Goal: Task Accomplishment & Management: Manage account settings

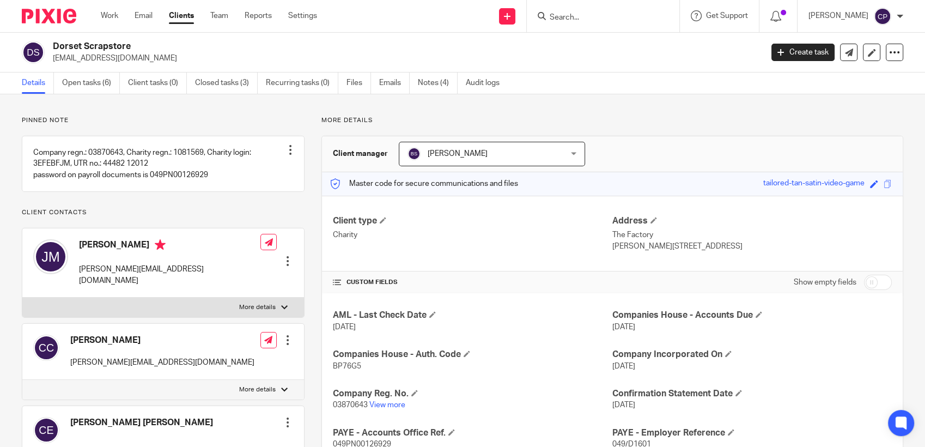
drag, startPoint x: 583, startPoint y: 17, endPoint x: 578, endPoint y: 22, distance: 6.9
click at [583, 19] on input "Search" at bounding box center [597, 18] width 98 height 10
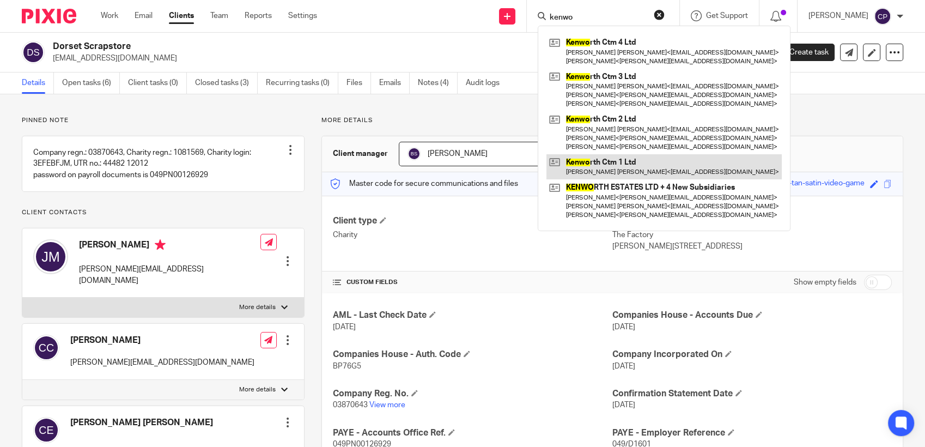
type input "kenwo"
click at [624, 174] on link at bounding box center [663, 166] width 235 height 25
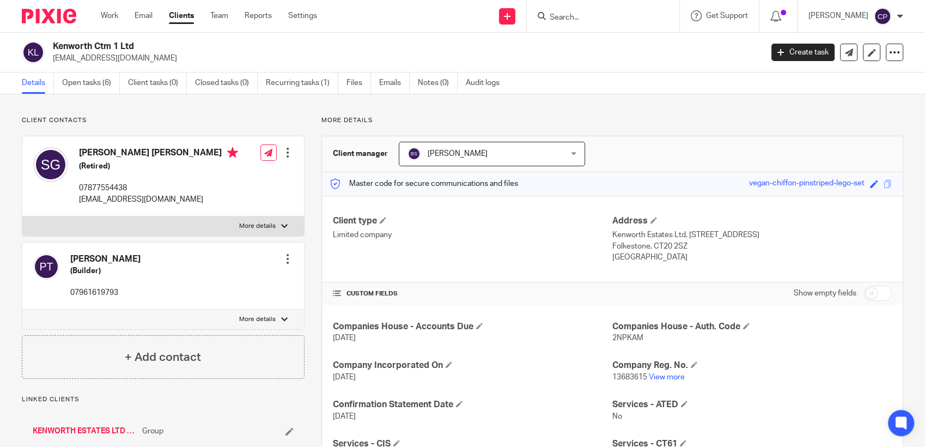
drag, startPoint x: 52, startPoint y: 59, endPoint x: 166, endPoint y: 59, distance: 114.4
click at [166, 59] on div "Kenworth Ctm 1 Ltd kenworthestatesltd@gmail.com" at bounding box center [388, 52] width 733 height 23
drag, startPoint x: 166, startPoint y: 59, endPoint x: 114, endPoint y: 63, distance: 52.4
copy p "kenworthestatesltd@gmail.com"
click at [579, 16] on input "Search" at bounding box center [597, 18] width 98 height 10
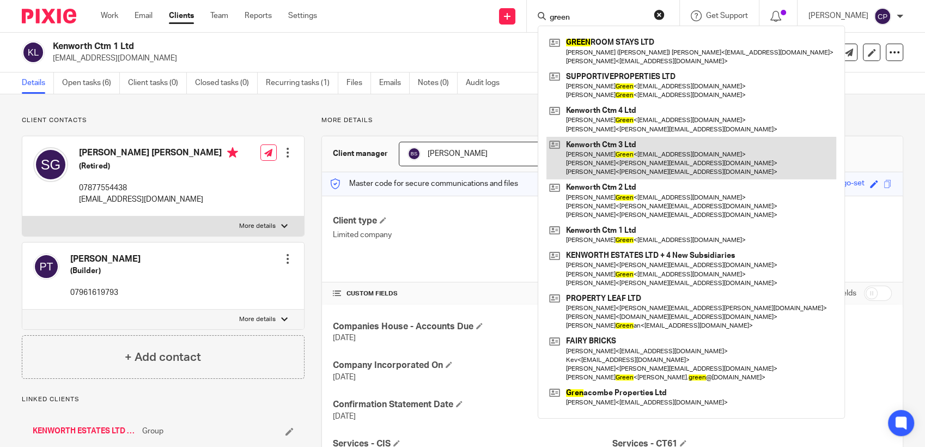
type input "green"
click at [617, 160] on link at bounding box center [691, 158] width 290 height 43
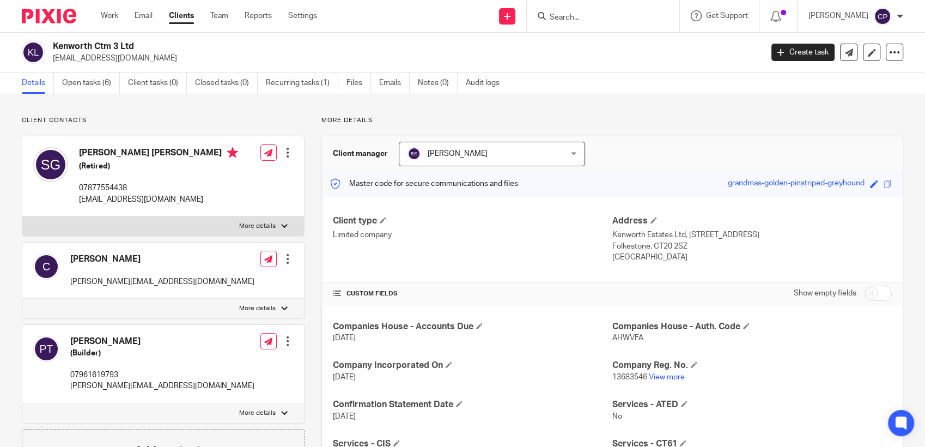
click at [570, 20] on input "Search" at bounding box center [597, 18] width 98 height 10
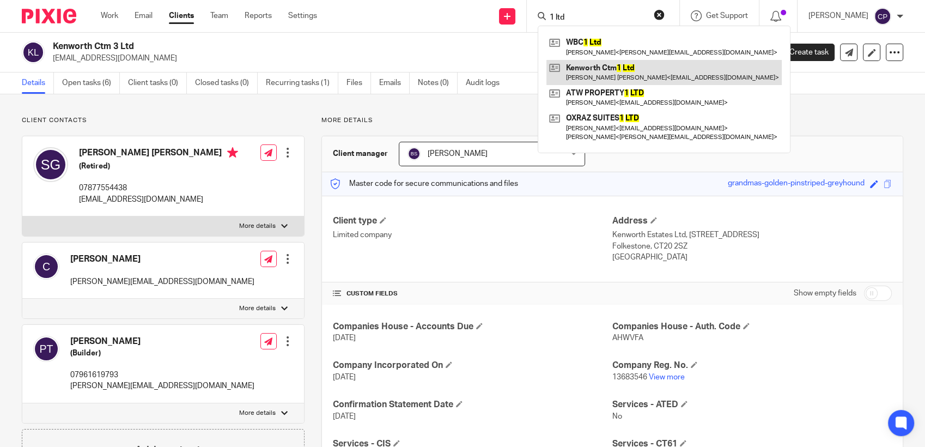
type input "1 ltd"
click at [608, 80] on link at bounding box center [663, 72] width 235 height 25
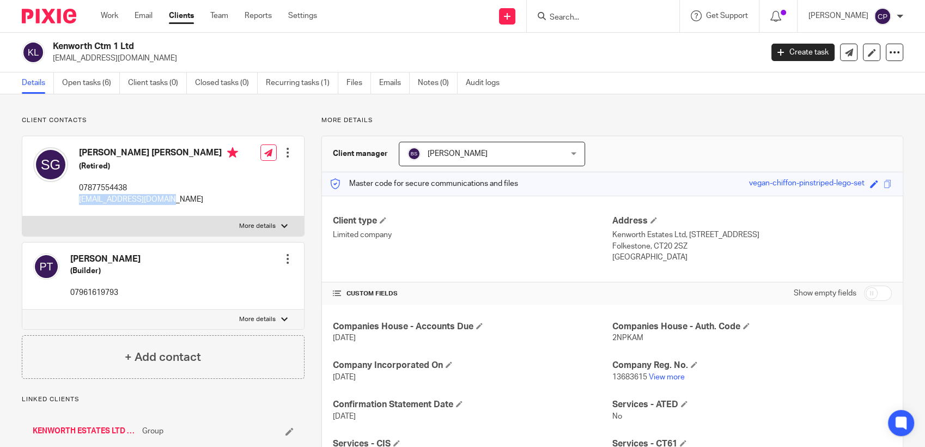
drag, startPoint x: 78, startPoint y: 200, endPoint x: 176, endPoint y: 203, distance: 98.1
click at [176, 203] on div "Stephen Leslie Green (Retired) 07877554438 slg.stamford@gmail.com" at bounding box center [135, 176] width 205 height 69
drag, startPoint x: 176, startPoint y: 203, endPoint x: 134, endPoint y: 199, distance: 42.1
copy p "[EMAIL_ADDRESS][DOMAIN_NAME]"
click at [793, 51] on link "Create task" at bounding box center [802, 52] width 63 height 17
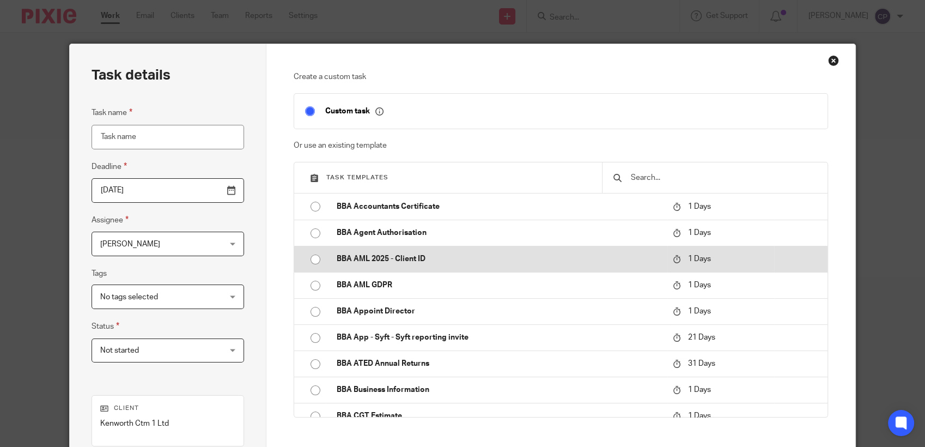
click at [309, 263] on input "radio" at bounding box center [315, 259] width 21 height 21
type input "2025-10-15"
type input "BBA AML 2025 - Client ID"
checkbox input "false"
radio input "false"
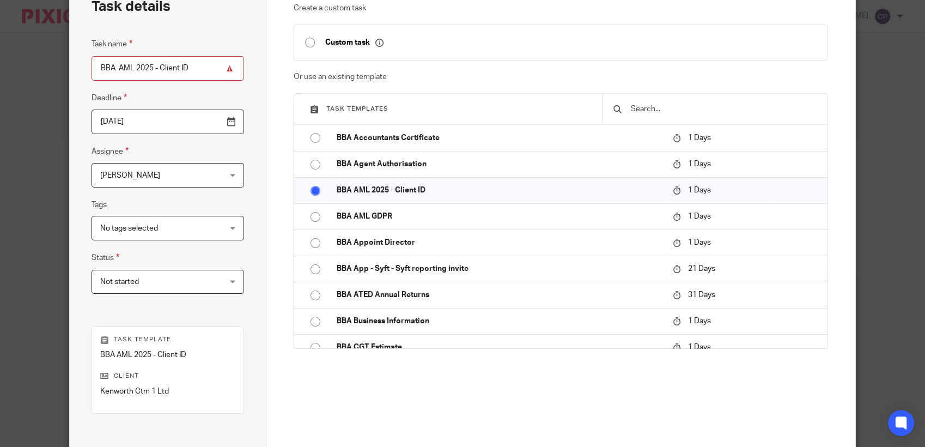
scroll to position [121, 0]
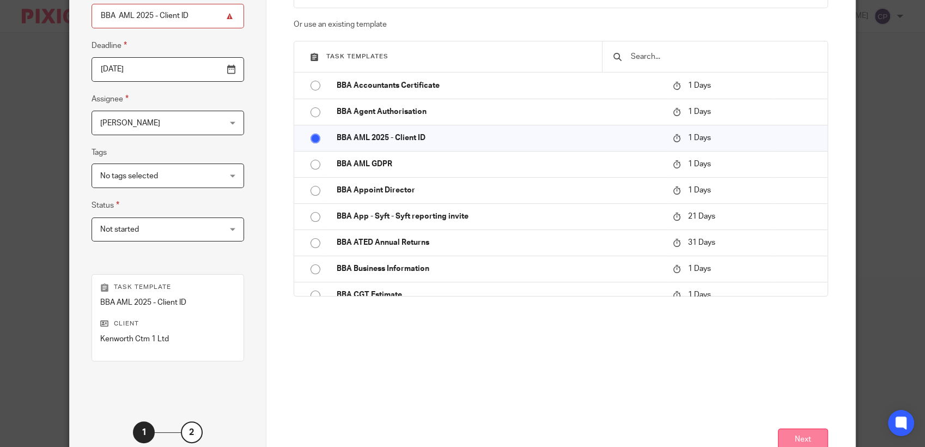
click at [793, 435] on button "Next" at bounding box center [803, 439] width 50 height 23
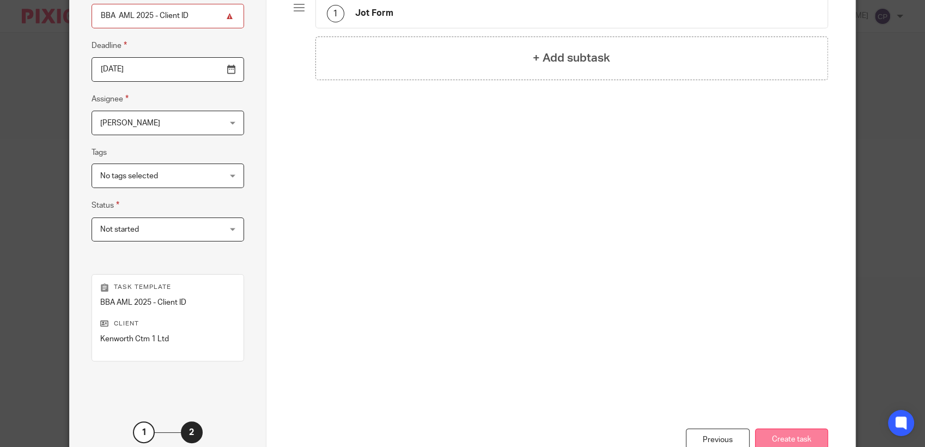
click at [777, 437] on button "Create task" at bounding box center [791, 439] width 73 height 23
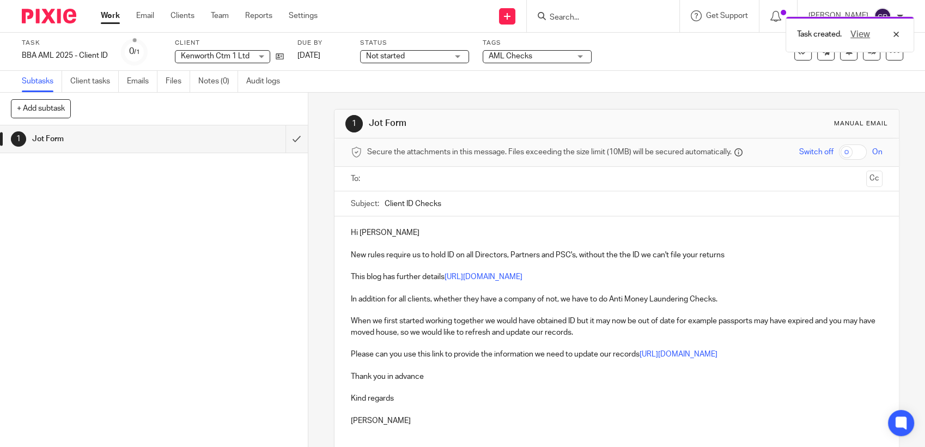
drag, startPoint x: 366, startPoint y: 182, endPoint x: 358, endPoint y: 176, distance: 10.1
drag, startPoint x: 358, startPoint y: 176, endPoint x: 313, endPoint y: 189, distance: 46.5
click at [314, 188] on div "1 Jot Form Manual email Secure the attachments in this message. Files exceeding…" at bounding box center [616, 270] width 617 height 354
click at [375, 181] on input "text" at bounding box center [616, 179] width 490 height 13
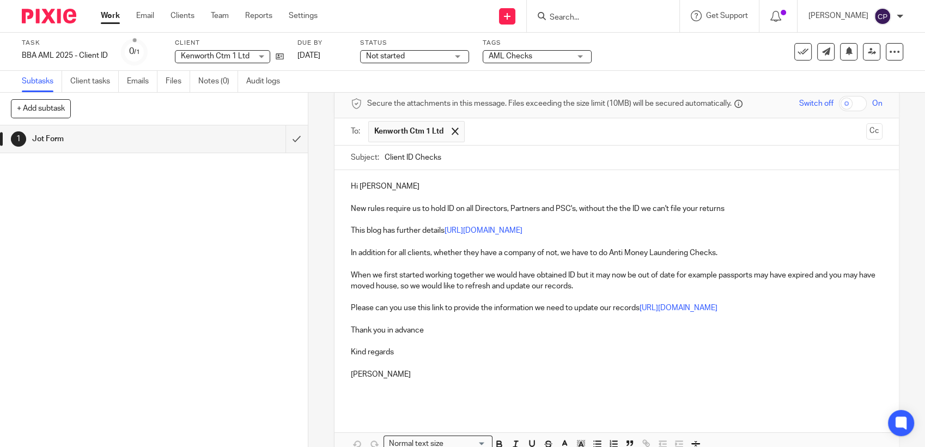
scroll to position [109, 0]
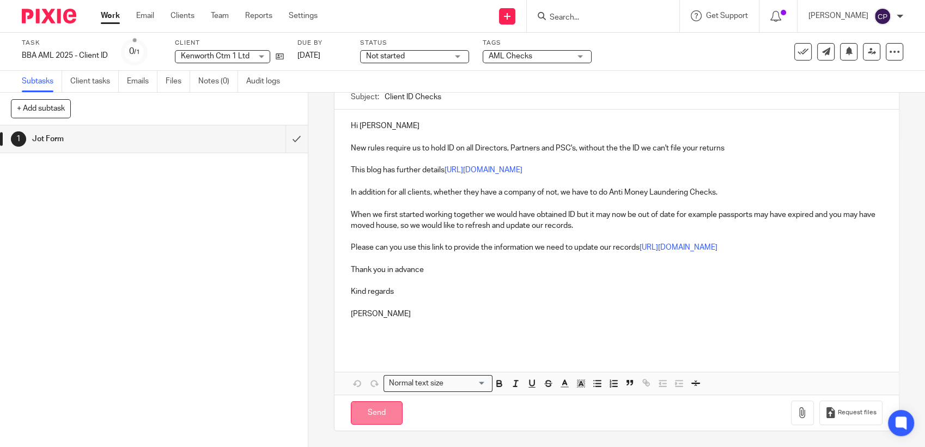
click at [380, 416] on input "Send" at bounding box center [377, 412] width 52 height 23
type input "Sent"
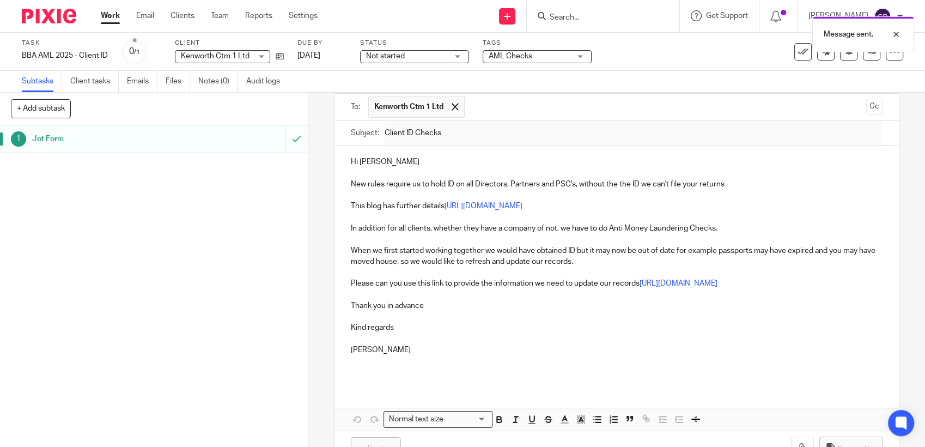
scroll to position [0, 0]
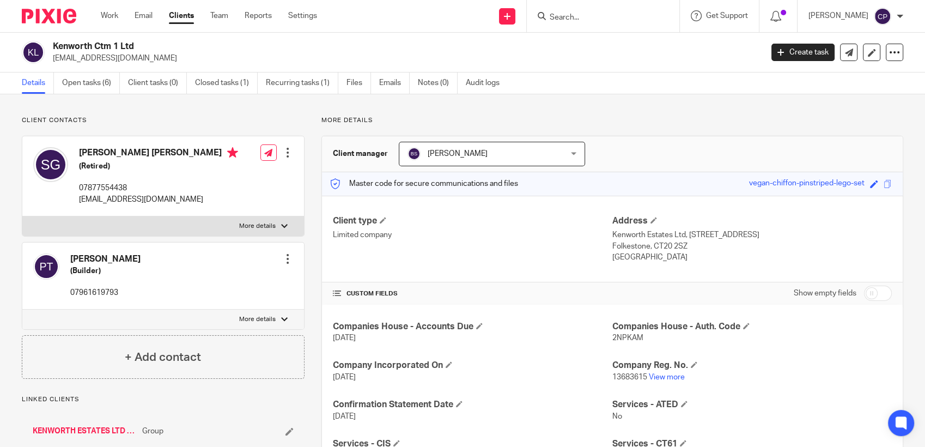
drag, startPoint x: 52, startPoint y: 55, endPoint x: 168, endPoint y: 54, distance: 115.5
click at [168, 54] on p "kenworthestatesltd@gmail.com" at bounding box center [404, 58] width 702 height 11
drag, startPoint x: 168, startPoint y: 54, endPoint x: 144, endPoint y: 59, distance: 24.5
copy p "kenworthestatesltd@gmail.com"
click at [571, 19] on input "Search" at bounding box center [597, 18] width 98 height 10
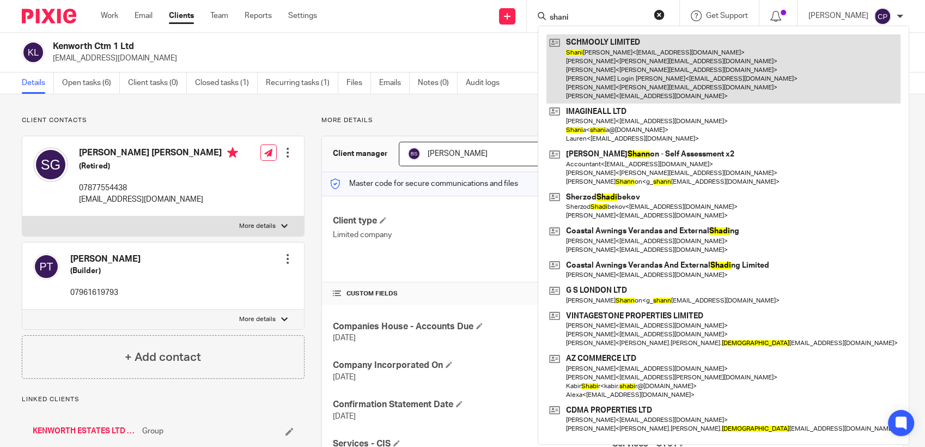
type input "shani"
click at [600, 67] on link at bounding box center [723, 68] width 354 height 69
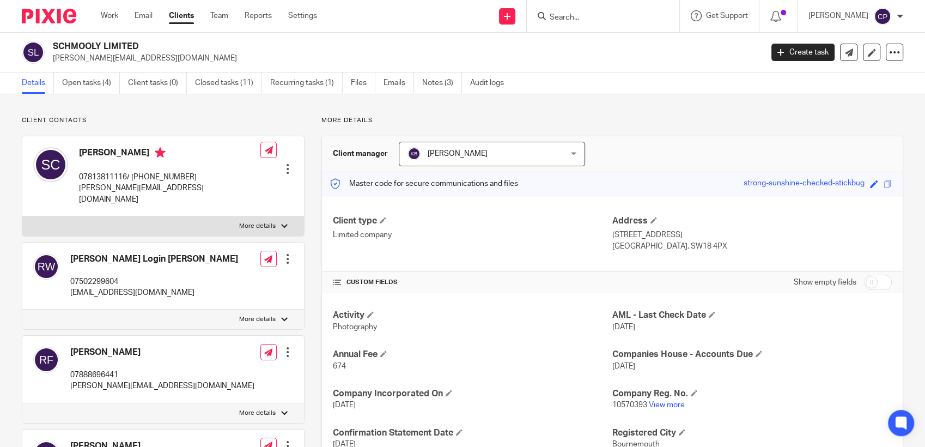
scroll to position [242, 0]
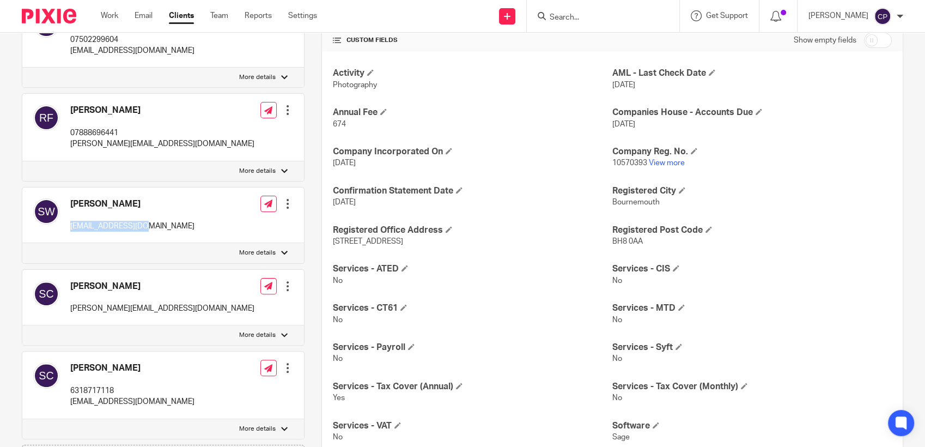
drag, startPoint x: 71, startPoint y: 213, endPoint x: 153, endPoint y: 221, distance: 82.6
click at [153, 221] on div "Shani Weideman admin@schmooly.com Edit contact Create client from contact Expor…" at bounding box center [163, 215] width 282 height 56
drag, startPoint x: 152, startPoint y: 221, endPoint x: 117, endPoint y: 215, distance: 36.5
copy p "admin@schmooly.com"
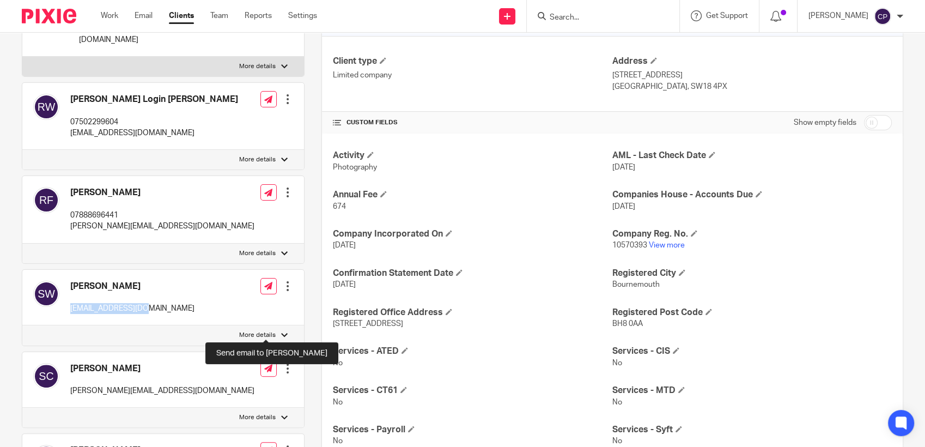
scroll to position [0, 0]
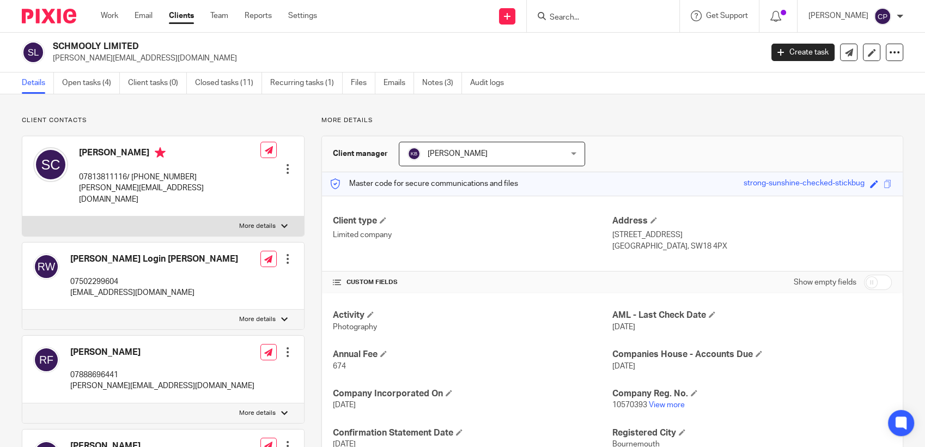
drag, startPoint x: -3, startPoint y: 238, endPoint x: 234, endPoint y: 121, distance: 263.8
click at [234, 121] on p "Client contacts" at bounding box center [163, 120] width 283 height 9
drag, startPoint x: 78, startPoint y: 190, endPoint x: 161, endPoint y: 191, distance: 82.8
click at [161, 191] on div "Simon Clarke 07813811116/ +16318717118 simon@schmooly.com" at bounding box center [146, 176] width 227 height 69
copy p "simon@schmooly.com"
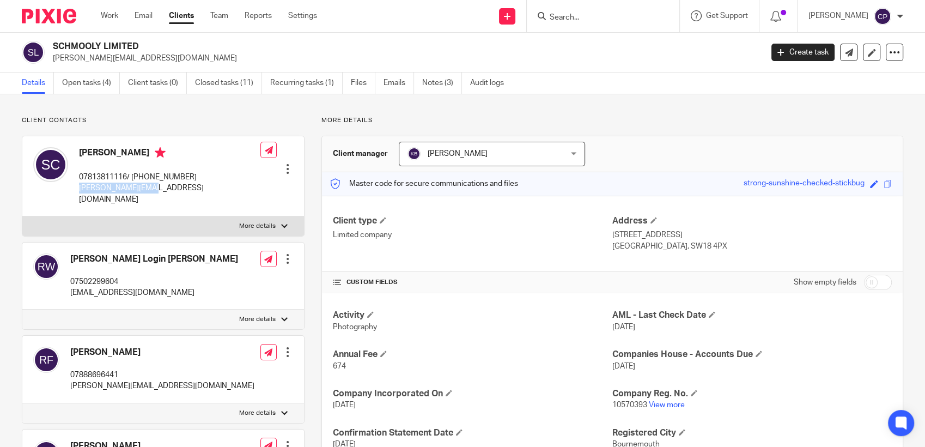
copy p "simon@schmooly.com"
click at [889, 53] on icon at bounding box center [894, 52] width 11 height 11
click at [815, 82] on link "Update from Companies House" at bounding box center [825, 80] width 120 height 16
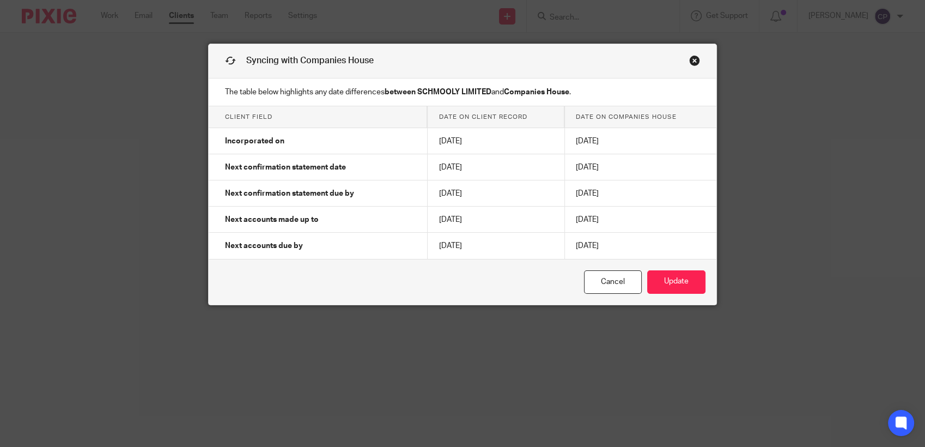
click at [683, 59] on div "Syncing with Companies House" at bounding box center [463, 61] width 508 height 34
click at [693, 60] on link "Close this dialog window" at bounding box center [694, 62] width 11 height 15
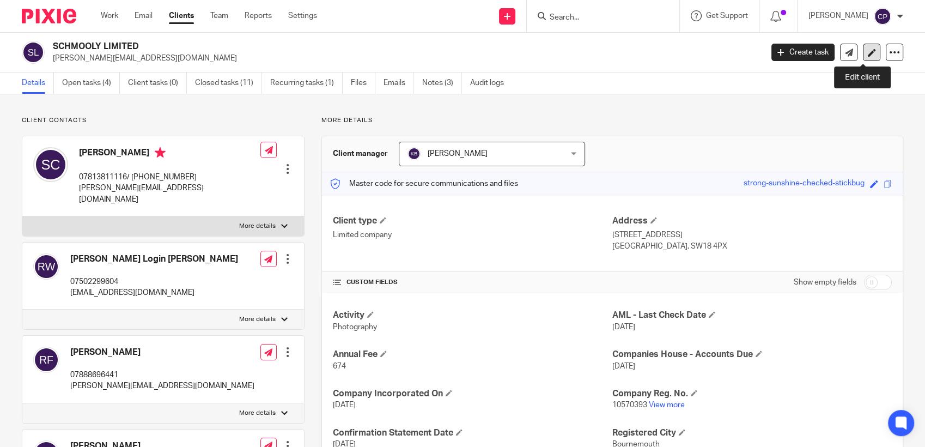
click at [863, 56] on link at bounding box center [871, 52] width 17 height 17
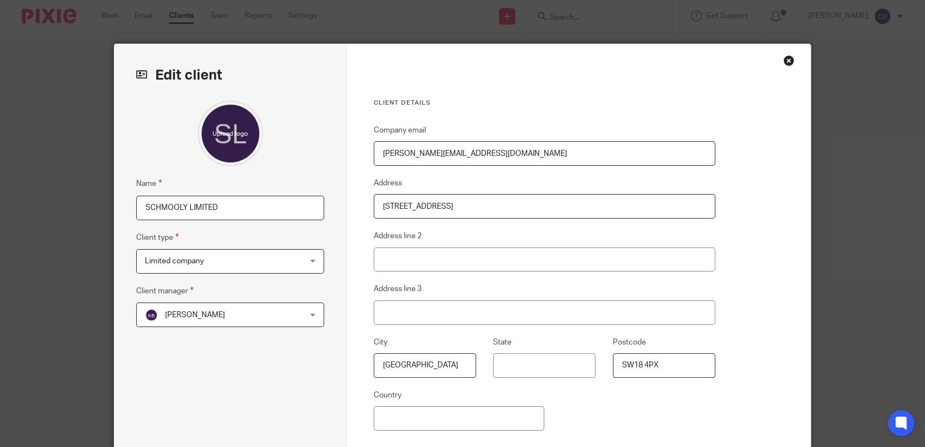
drag, startPoint x: 466, startPoint y: 152, endPoint x: 279, endPoint y: 153, distance: 186.8
click at [279, 153] on div "Edit client Name SCHMOOLY LIMITED Client type Limited company Limited company C…" at bounding box center [462, 281] width 696 height 474
type input "[EMAIL_ADDRESS][DOMAIN_NAME]"
type input "[GEOGRAPHIC_DATA]"
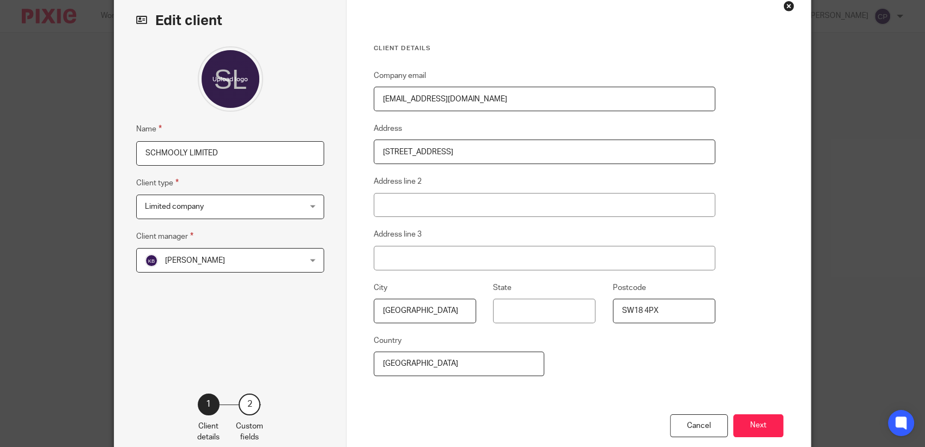
scroll to position [115, 0]
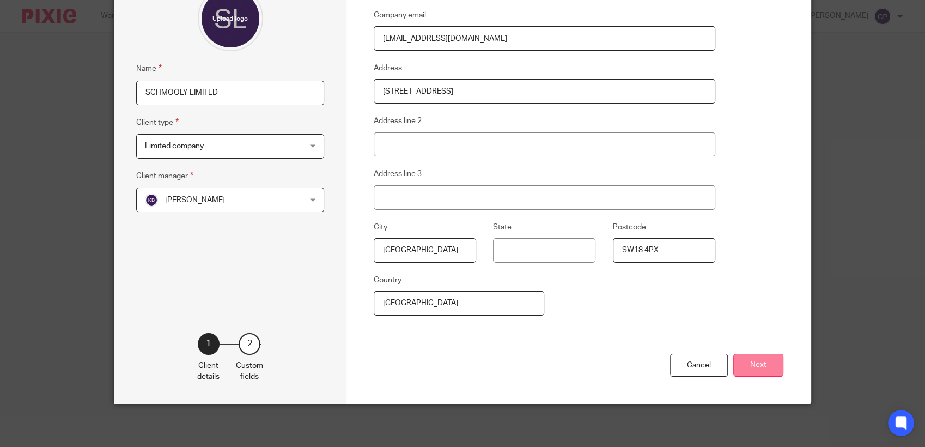
click at [748, 368] on button "Next" at bounding box center [758, 364] width 50 height 23
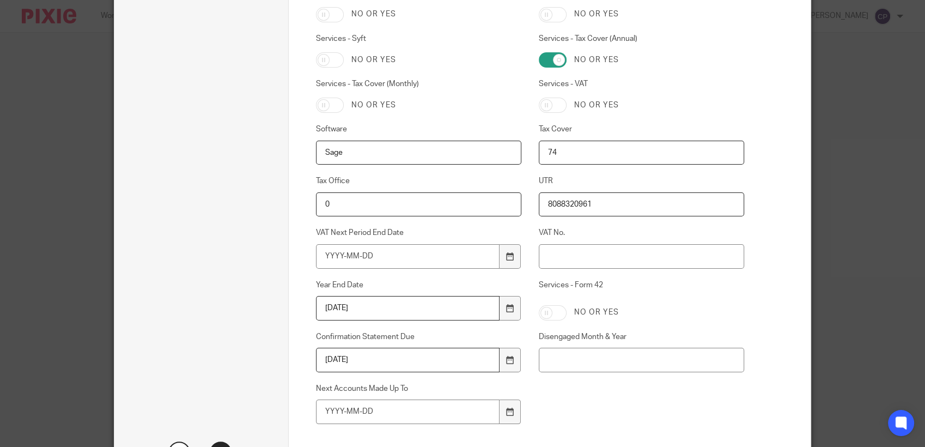
scroll to position [720, 0]
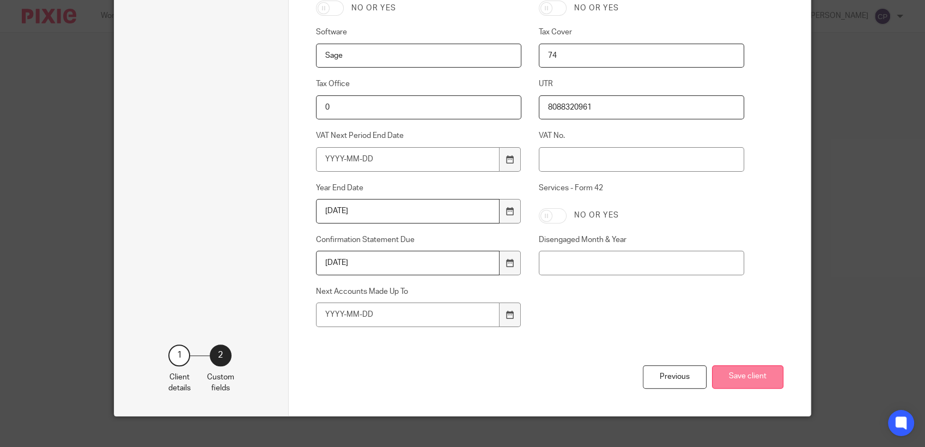
click at [749, 380] on button "Save client" at bounding box center [747, 376] width 71 height 23
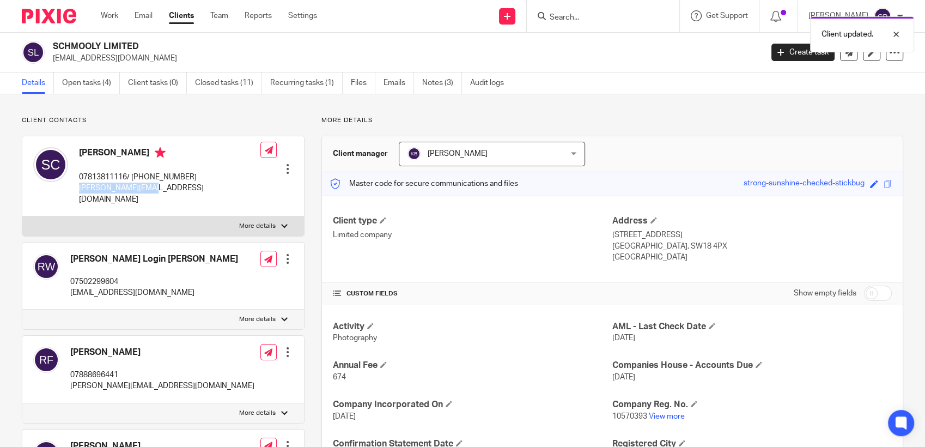
drag, startPoint x: 76, startPoint y: 190, endPoint x: 184, endPoint y: 192, distance: 107.3
click at [184, 192] on div "Simon Clarke 07813811116/ +16318717118 simon@schmooly.com" at bounding box center [146, 176] width 227 height 69
copy p "simon@schmooly.com"
click at [800, 52] on link "Create task" at bounding box center [802, 52] width 63 height 17
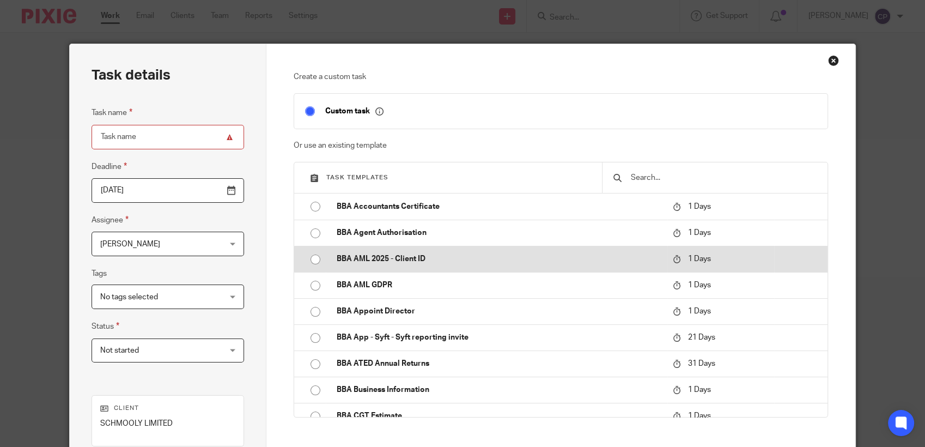
click at [314, 255] on input "radio" at bounding box center [315, 259] width 21 height 21
type input "[DATE]"
type input "BBA AML 2025 - Client ID"
checkbox input "false"
radio input "false"
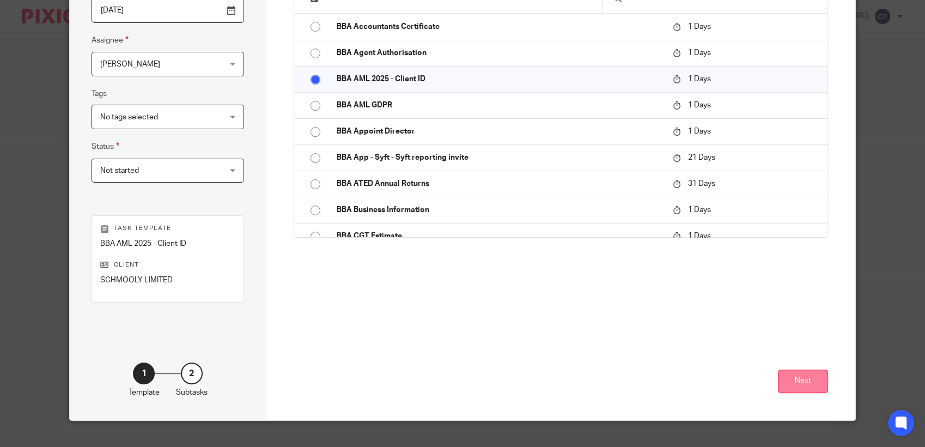
scroll to position [181, 0]
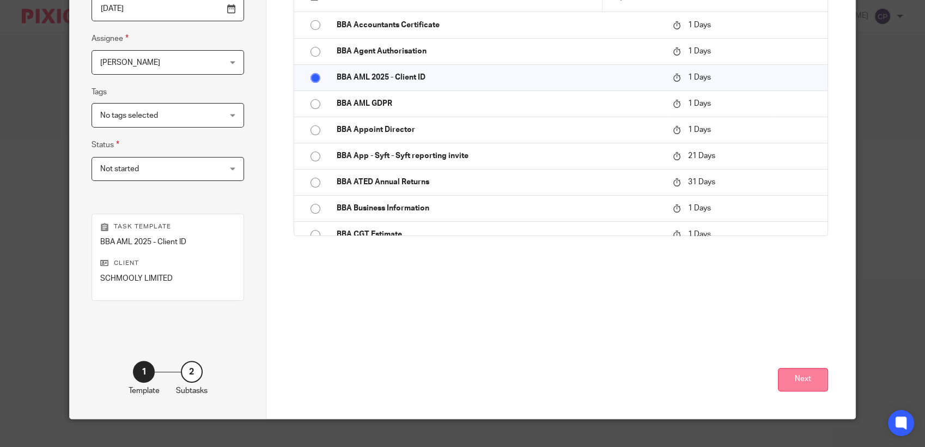
click at [810, 384] on button "Next" at bounding box center [803, 379] width 50 height 23
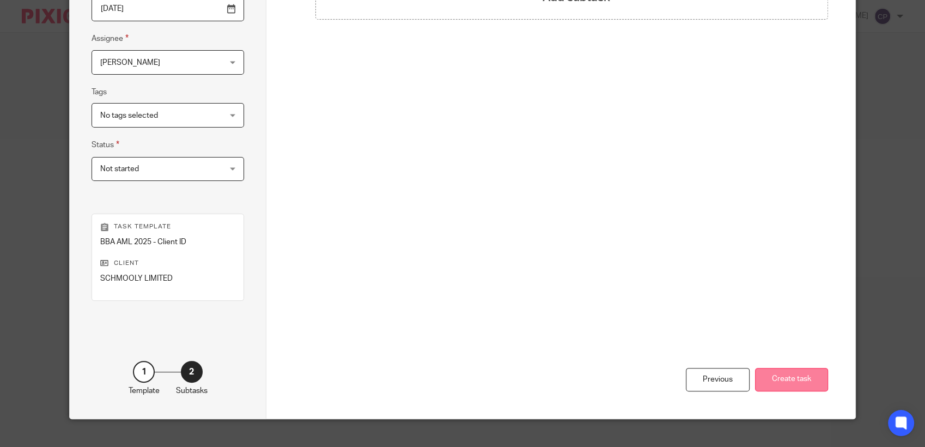
click at [785, 384] on button "Create task" at bounding box center [791, 379] width 73 height 23
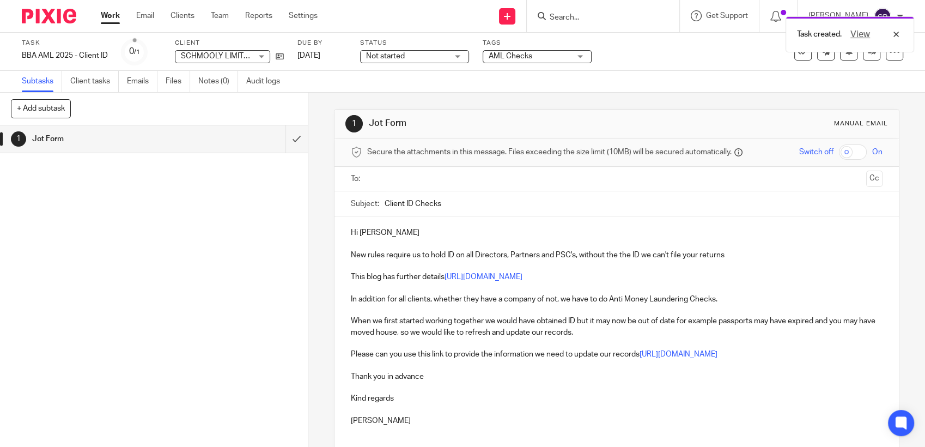
paste input "simon@schmooly.com"
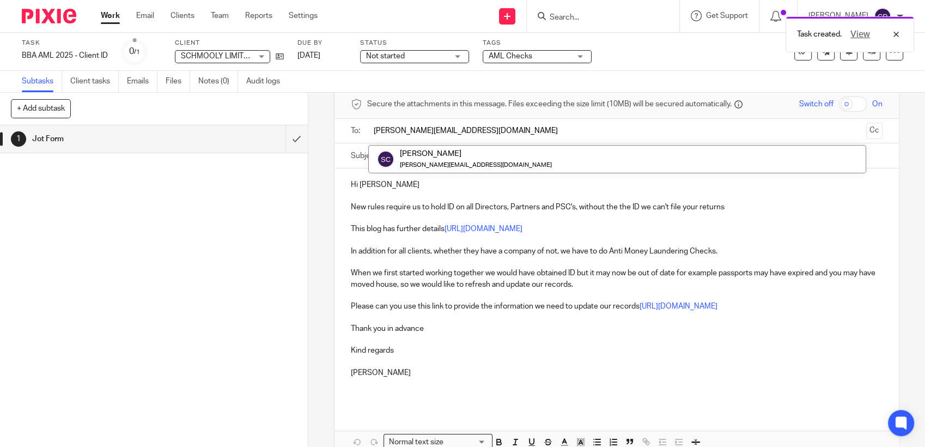
scroll to position [106, 0]
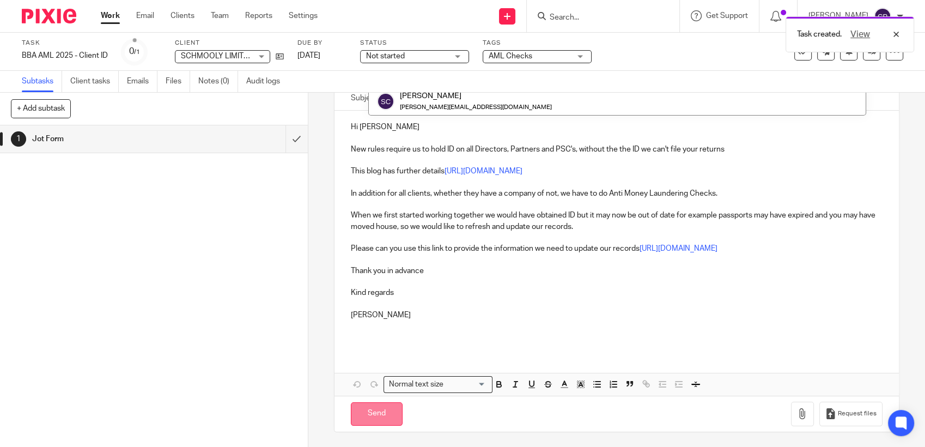
type input "simon@schmooly.com"
drag, startPoint x: 385, startPoint y: 417, endPoint x: 401, endPoint y: 417, distance: 16.3
click at [389, 417] on input "Send" at bounding box center [377, 413] width 52 height 23
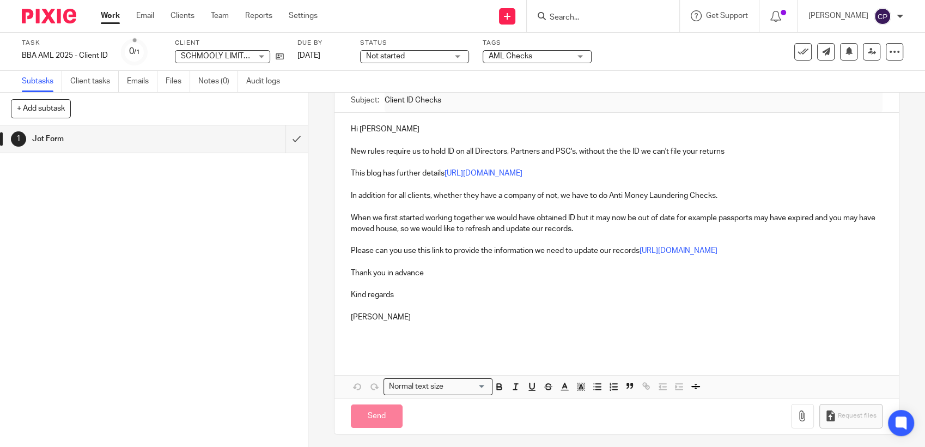
type input "Sent"
click at [559, 16] on input "Search" at bounding box center [597, 18] width 98 height 10
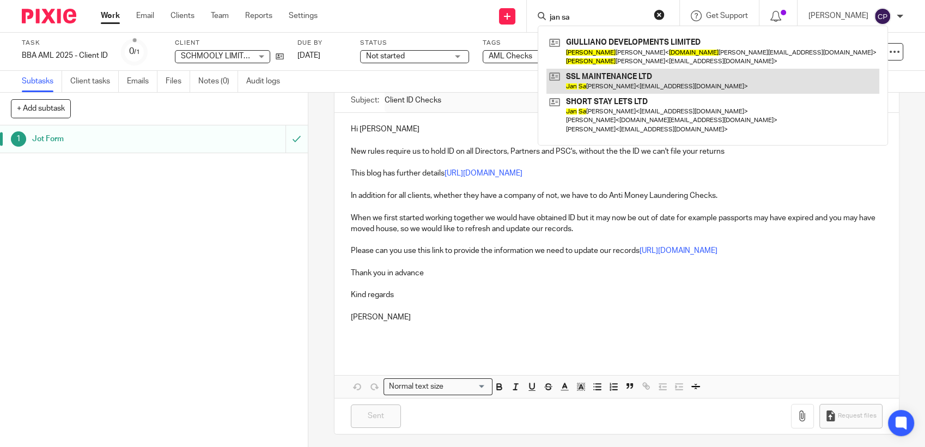
type input "jan sa"
click at [597, 80] on link at bounding box center [712, 81] width 333 height 25
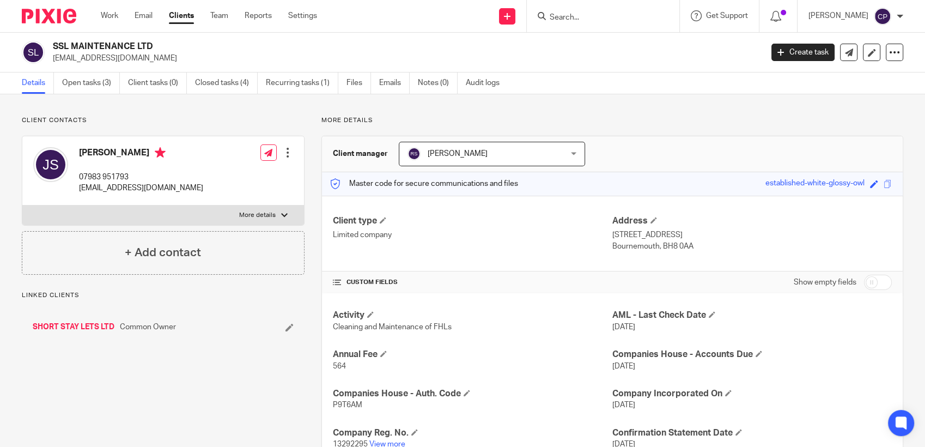
click at [65, 329] on link "SHORT STAY LETS LTD" at bounding box center [74, 326] width 82 height 11
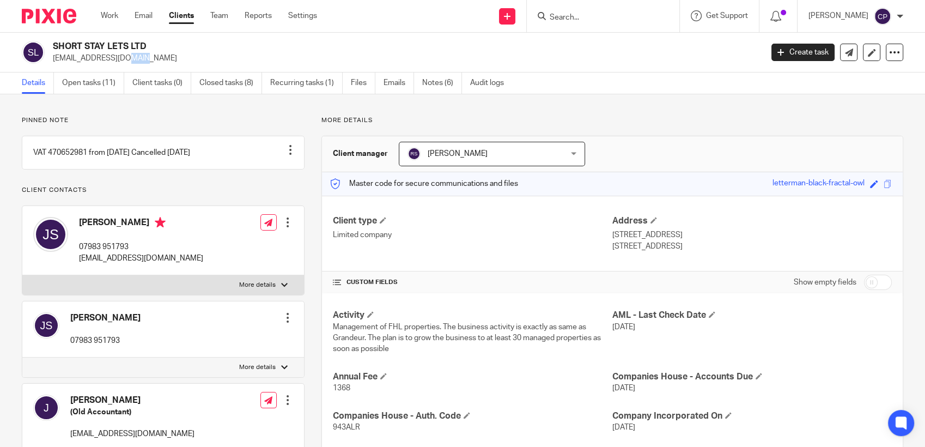
drag, startPoint x: 56, startPoint y: 59, endPoint x: 66, endPoint y: 59, distance: 10.3
click at [66, 59] on p "[EMAIL_ADDRESS][DOMAIN_NAME]" at bounding box center [404, 58] width 702 height 11
drag, startPoint x: 66, startPoint y: 59, endPoint x: 51, endPoint y: 61, distance: 14.8
click at [51, 61] on div "SHORT STAY LETS LTD [EMAIL_ADDRESS][DOMAIN_NAME]" at bounding box center [388, 52] width 733 height 23
drag, startPoint x: 52, startPoint y: 57, endPoint x: 159, endPoint y: 65, distance: 107.6
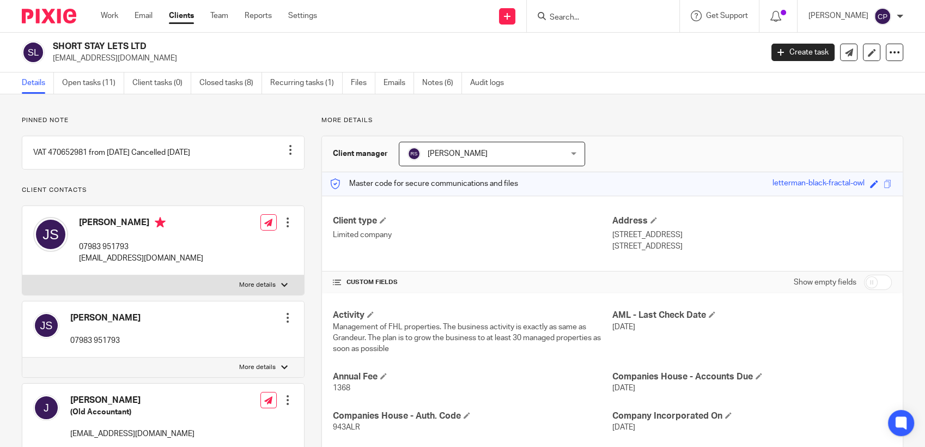
click at [159, 65] on div "SHORT STAY LETS LTD [EMAIL_ADDRESS][DOMAIN_NAME] Create task Update from Compan…" at bounding box center [462, 53] width 925 height 40
drag, startPoint x: 159, startPoint y: 65, endPoint x: 123, endPoint y: 57, distance: 36.7
copy p "[EMAIL_ADDRESS][DOMAIN_NAME]"
click at [563, 15] on input "Search" at bounding box center [597, 18] width 98 height 10
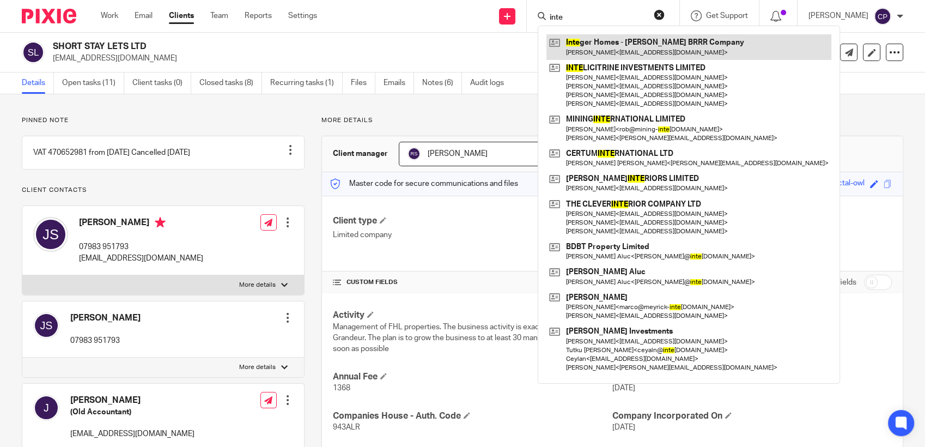
type input "inte"
click at [597, 55] on link at bounding box center [688, 46] width 285 height 25
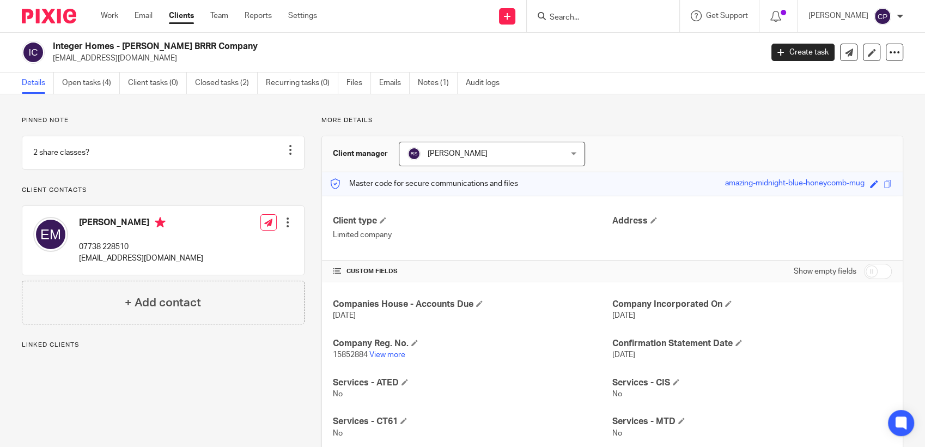
drag, startPoint x: 53, startPoint y: 60, endPoint x: 162, endPoint y: 61, distance: 108.9
click at [162, 61] on p "e.mowbray262@gmail.com" at bounding box center [404, 58] width 702 height 11
drag, startPoint x: 162, startPoint y: 61, endPoint x: 113, endPoint y: 62, distance: 49.0
copy p "e.mowbray262@gmail.com"
click at [572, 16] on input "Search" at bounding box center [597, 18] width 98 height 10
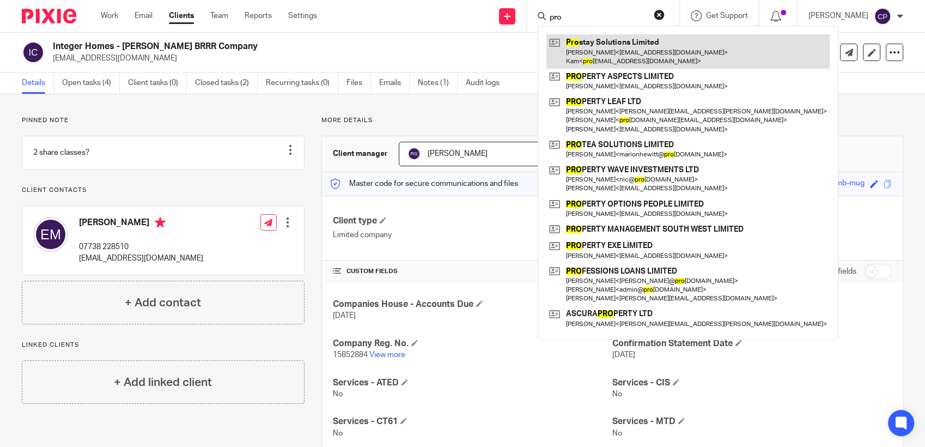
type input "pro"
click at [606, 62] on link at bounding box center [687, 51] width 283 height 34
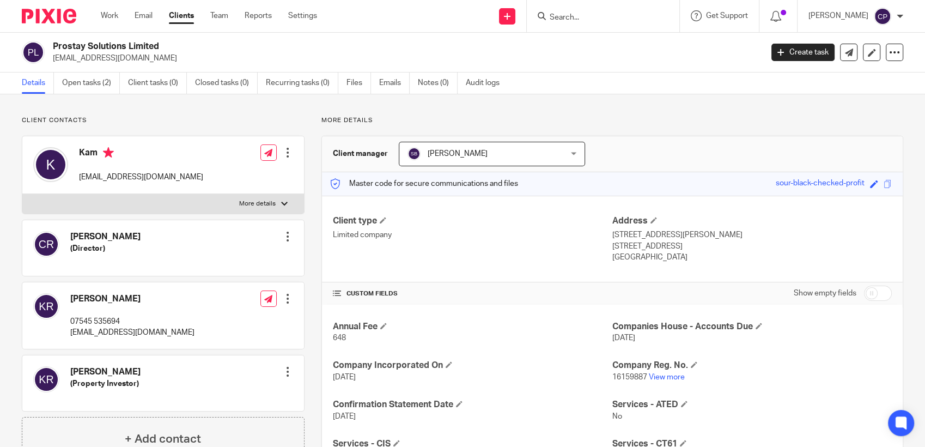
drag, startPoint x: 52, startPoint y: 58, endPoint x: 172, endPoint y: 63, distance: 119.9
click at [172, 63] on div "Prostay Solutions Limited [EMAIL_ADDRESS][DOMAIN_NAME]" at bounding box center [388, 52] width 733 height 23
drag, startPoint x: 172, startPoint y: 63, endPoint x: 119, endPoint y: 59, distance: 52.9
copy p "prostaysolutions@outlook.com"
click at [587, 19] on input "Search" at bounding box center [597, 18] width 98 height 10
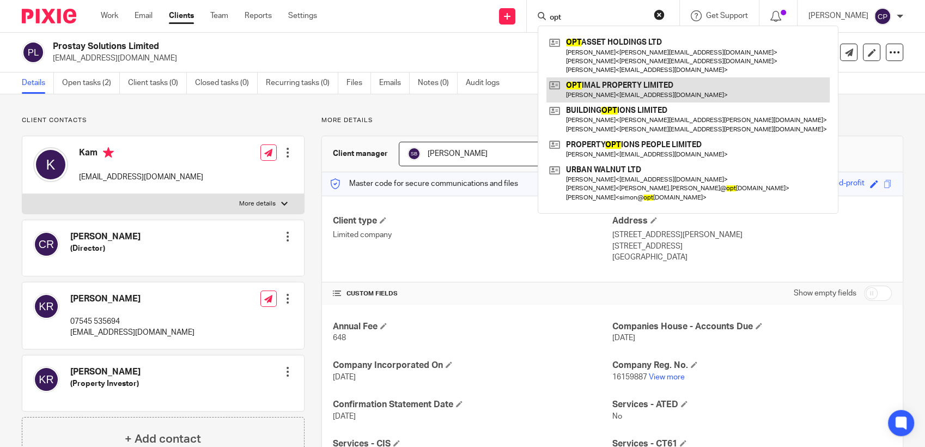
type input "opt"
click at [603, 94] on link at bounding box center [687, 89] width 283 height 25
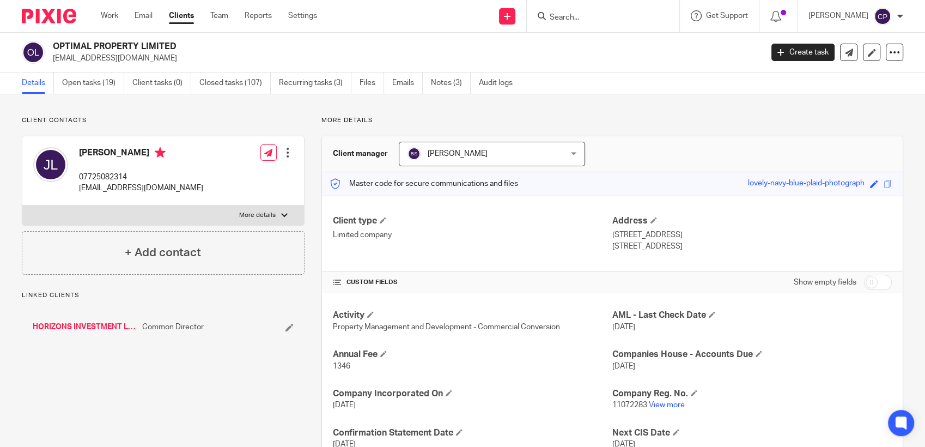
drag, startPoint x: 52, startPoint y: 59, endPoint x: 140, endPoint y: 60, distance: 87.7
click at [140, 60] on div "OPTIMAL PROPERTY LIMITED [EMAIL_ADDRESS][DOMAIN_NAME]" at bounding box center [388, 52] width 733 height 23
drag, startPoint x: 140, startPoint y: 60, endPoint x: 112, endPoint y: 59, distance: 28.3
copy p "jaylalluk@gmail.com"
click at [570, 15] on input "Search" at bounding box center [597, 18] width 98 height 10
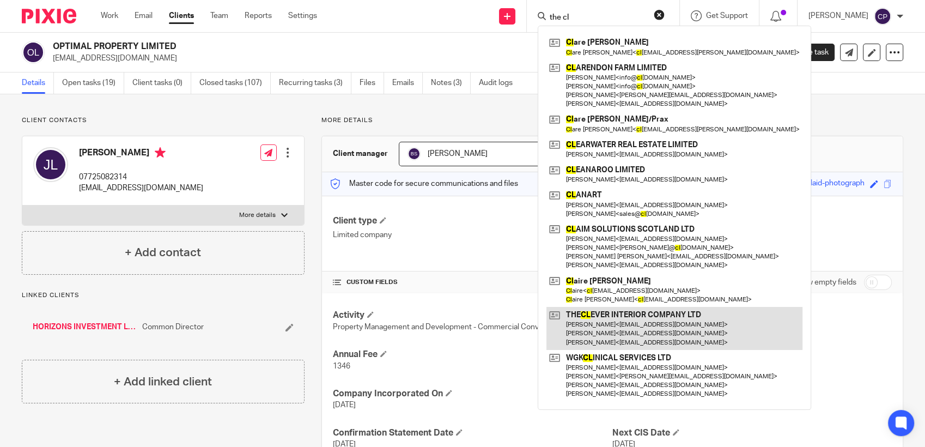
type input "the cl"
click at [622, 335] on link at bounding box center [674, 328] width 256 height 43
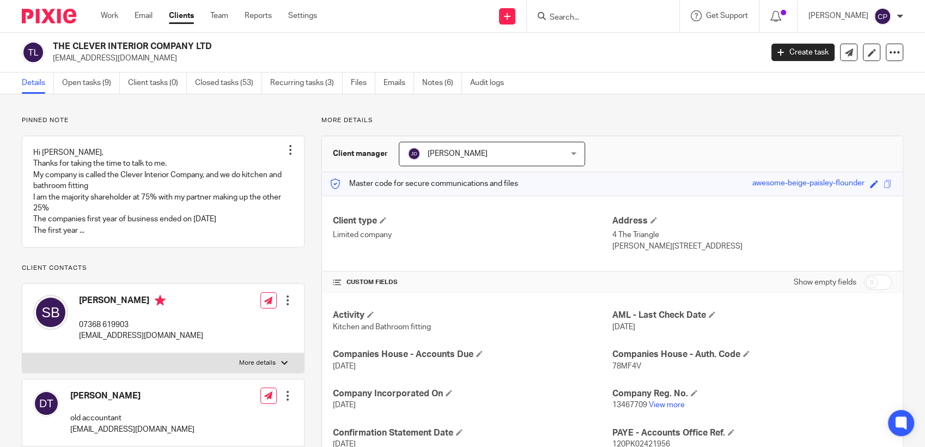
drag, startPoint x: 53, startPoint y: 60, endPoint x: 170, endPoint y: 70, distance: 117.0
click at [170, 70] on div "THE CLEVER INTERIOR COMPANY LTD [EMAIL_ADDRESS][DOMAIN_NAME] Create task Update…" at bounding box center [462, 53] width 925 height 40
drag, startPoint x: 170, startPoint y: 70, endPoint x: 124, endPoint y: 57, distance: 48.3
copy p "[EMAIL_ADDRESS][DOMAIN_NAME]"
click at [578, 20] on input "Search" at bounding box center [597, 18] width 98 height 10
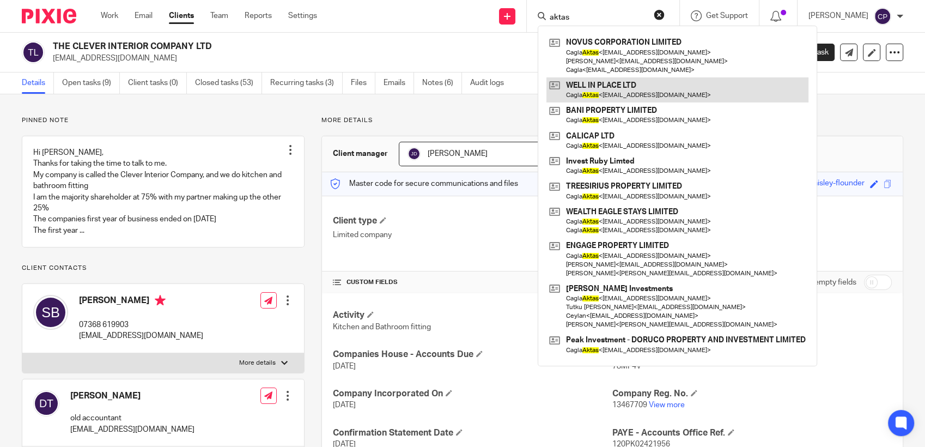
type input "aktas"
click at [625, 94] on link at bounding box center [677, 89] width 262 height 25
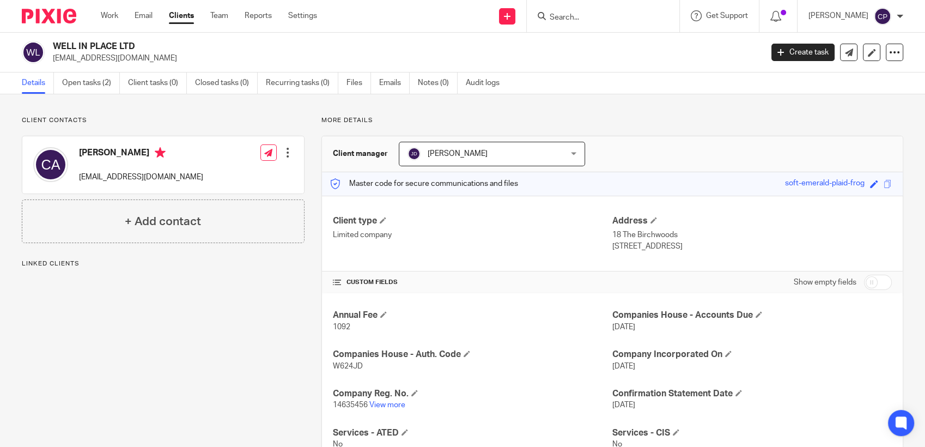
drag, startPoint x: 53, startPoint y: 60, endPoint x: 183, endPoint y: 68, distance: 129.8
click at [183, 68] on div "WELL IN PLACE LTD wealtheaglelimited@gmail.com Create task Update from Companie…" at bounding box center [462, 53] width 925 height 40
drag, startPoint x: 183, startPoint y: 68, endPoint x: 126, endPoint y: 60, distance: 57.2
copy p "[EMAIL_ADDRESS][DOMAIN_NAME]"
click at [560, 15] on input "Search" at bounding box center [597, 18] width 98 height 10
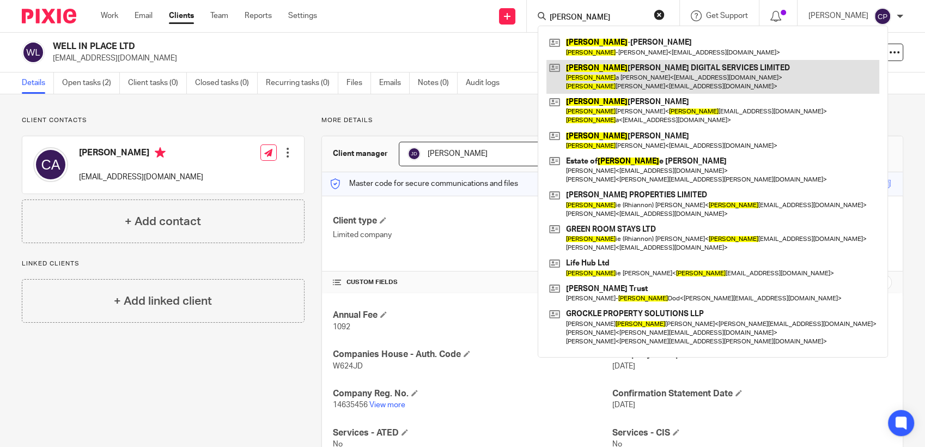
type input "ann"
click at [604, 91] on link at bounding box center [712, 77] width 333 height 34
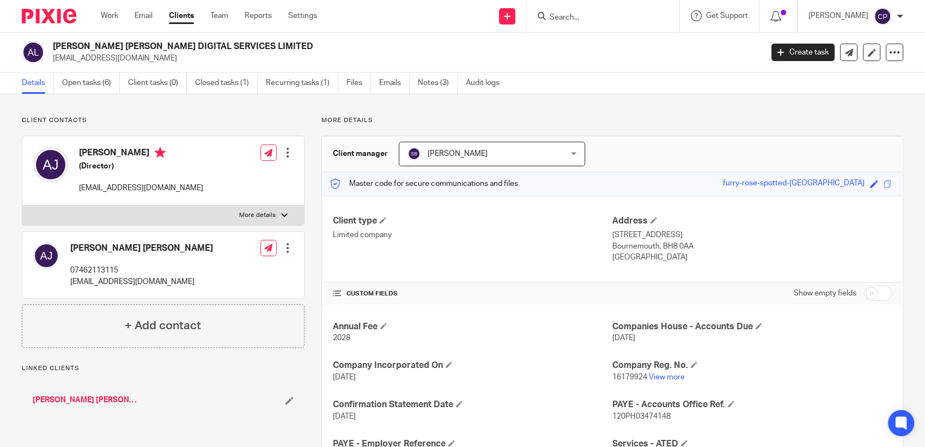
drag, startPoint x: 52, startPoint y: 57, endPoint x: 159, endPoint y: 57, distance: 106.7
click at [159, 57] on p "[EMAIL_ADDRESS][DOMAIN_NAME]" at bounding box center [404, 58] width 702 height 11
drag, startPoint x: 159, startPoint y: 57, endPoint x: 109, endPoint y: 63, distance: 50.5
copy p "johnannasophia@gmail.com"
click at [572, 20] on input "Search" at bounding box center [597, 18] width 98 height 10
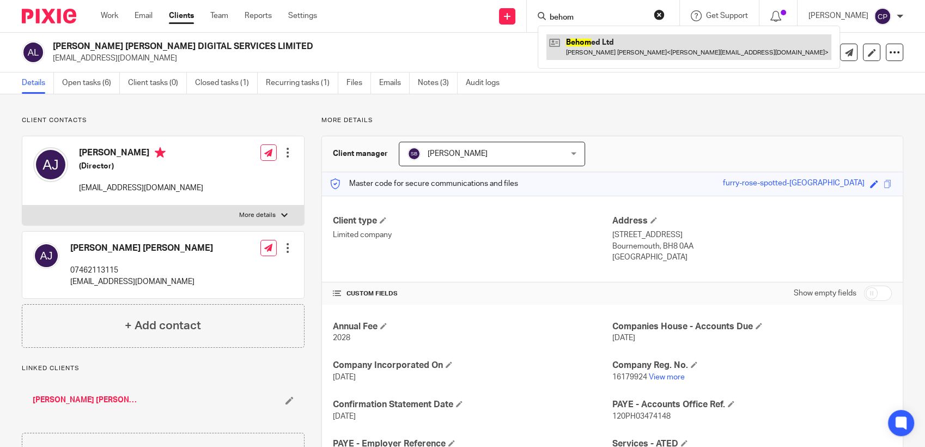
type input "behom"
click at [585, 50] on link at bounding box center [688, 46] width 285 height 25
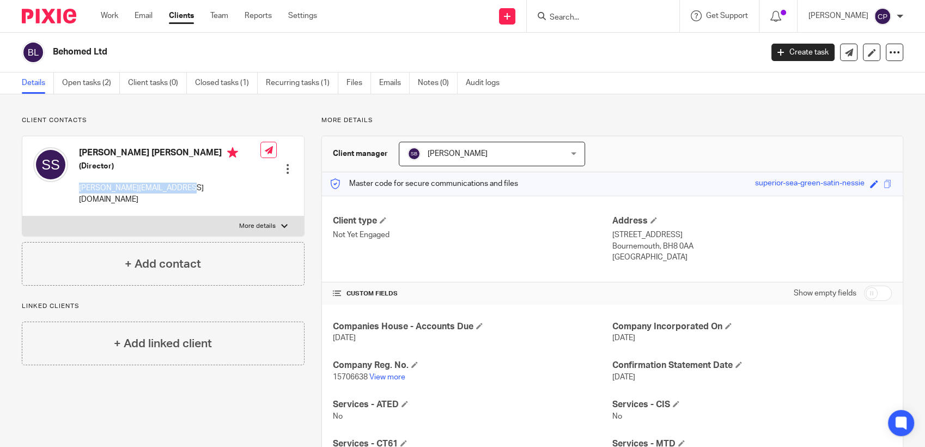
drag, startPoint x: 77, startPoint y: 188, endPoint x: 181, endPoint y: 177, distance: 104.6
click at [181, 177] on div "[PERSON_NAME] [PERSON_NAME] (Director) [PERSON_NAME][EMAIL_ADDRESS][DOMAIN_NAME]" at bounding box center [146, 176] width 227 height 69
drag, startPoint x: 181, startPoint y: 177, endPoint x: 151, endPoint y: 188, distance: 32.6
copy p "[PERSON_NAME][EMAIL_ADDRESS][DOMAIN_NAME]"
click at [570, 11] on form at bounding box center [606, 16] width 116 height 14
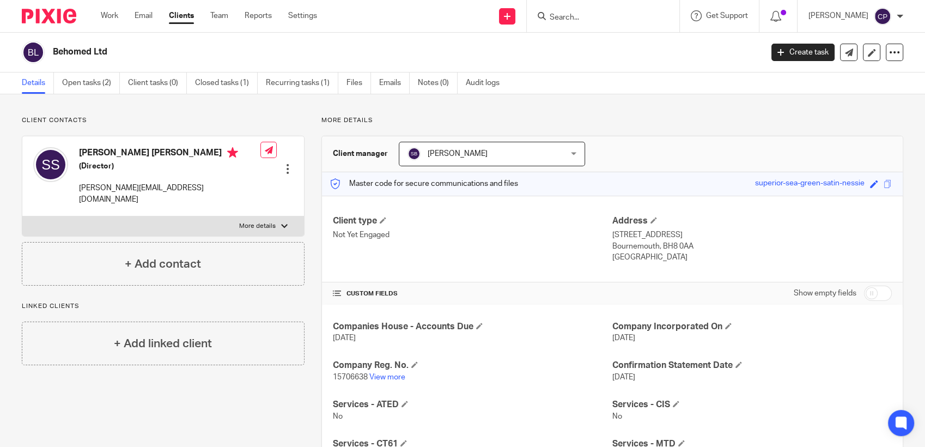
click at [568, 16] on input "Search" at bounding box center [597, 18] width 98 height 10
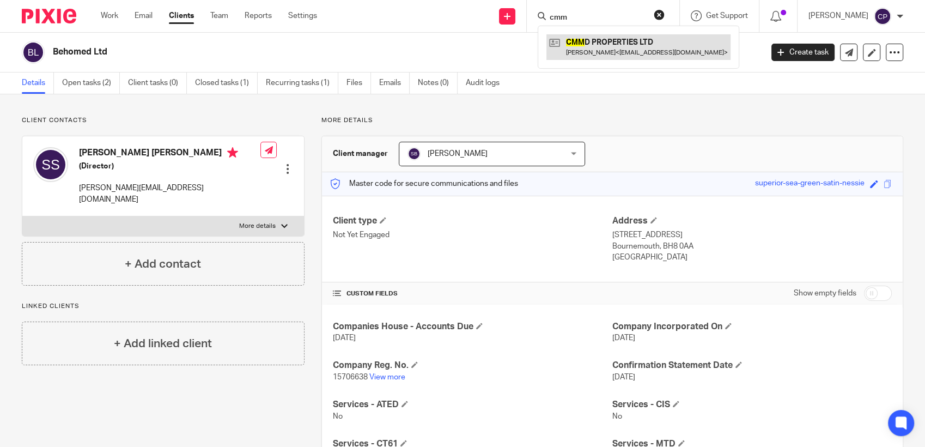
type input "cmm"
click at [584, 50] on link at bounding box center [638, 46] width 184 height 25
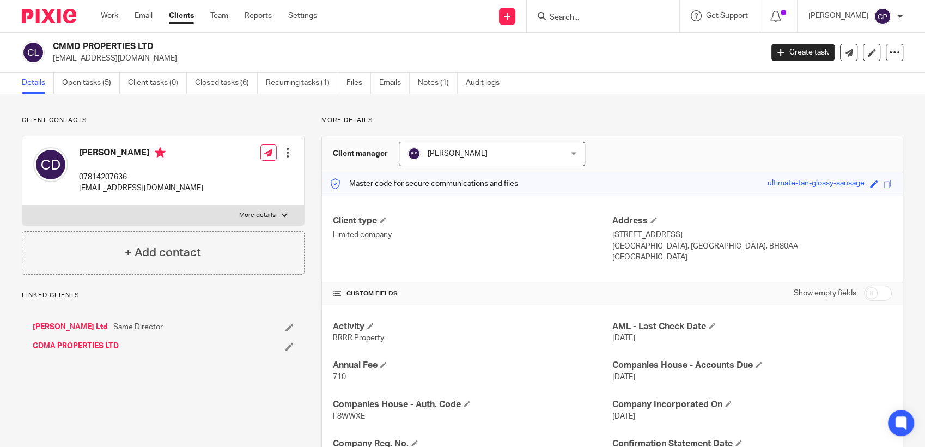
drag, startPoint x: 51, startPoint y: 57, endPoint x: 196, endPoint y: 57, distance: 145.4
click at [196, 57] on div "CMMD PROPERTIES LTD [EMAIL_ADDRESS][DOMAIN_NAME]" at bounding box center [388, 52] width 733 height 23
drag, startPoint x: 196, startPoint y: 57, endPoint x: 141, endPoint y: 59, distance: 55.6
copy p "[EMAIL_ADDRESS][DOMAIN_NAME]"
click at [584, 20] on input "Search" at bounding box center [597, 18] width 98 height 10
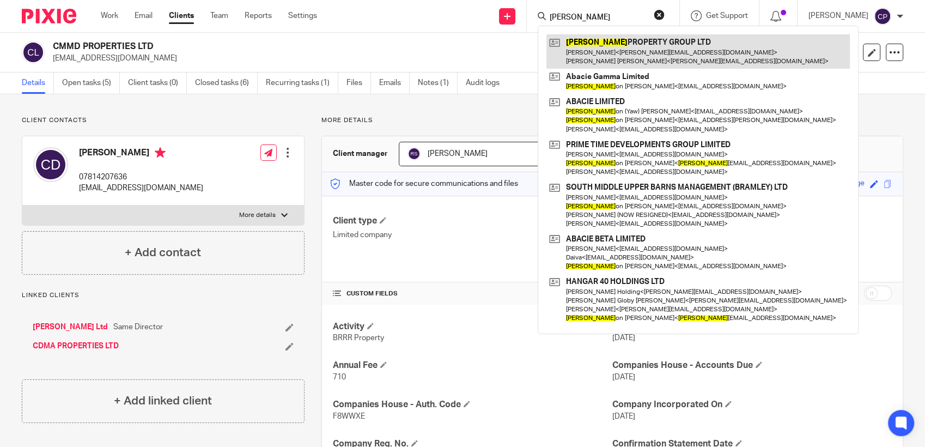
type input "[PERSON_NAME]"
click at [620, 56] on link at bounding box center [697, 51] width 303 height 34
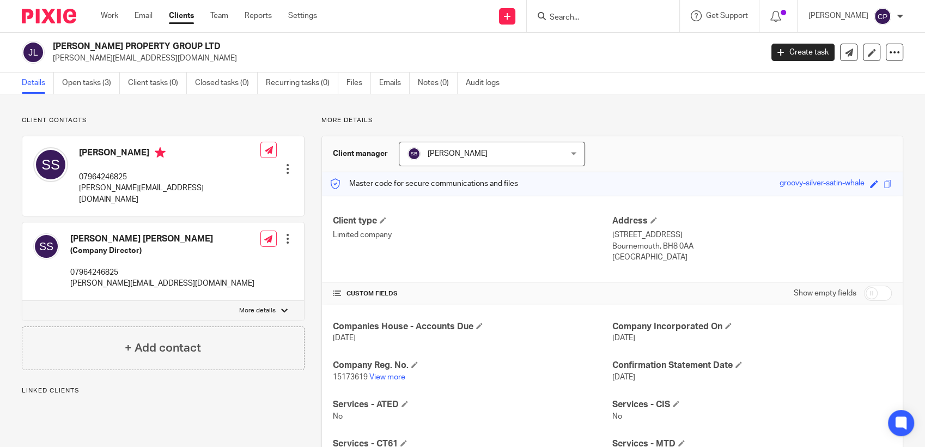
drag, startPoint x: 48, startPoint y: 57, endPoint x: 186, endPoint y: 58, distance: 137.8
click at [186, 58] on div "[PERSON_NAME] PROPERTY GROUP LTD [PERSON_NAME][EMAIL_ADDRESS][DOMAIN_NAME]" at bounding box center [388, 52] width 733 height 23
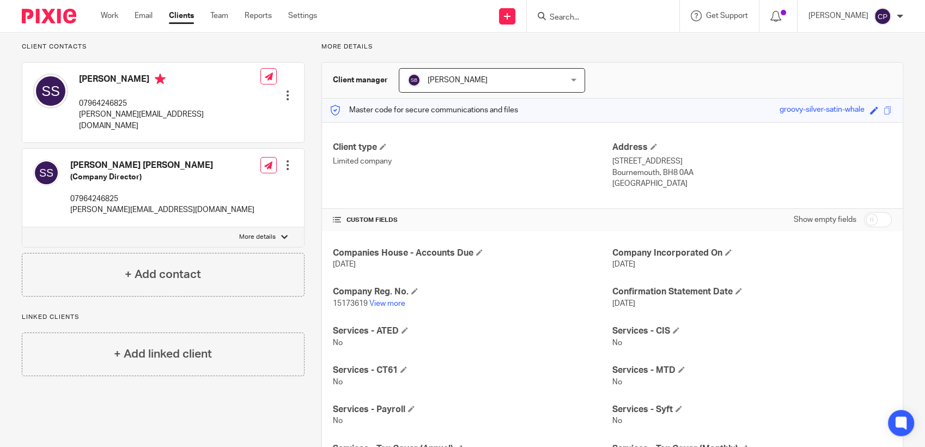
scroll to position [181, 0]
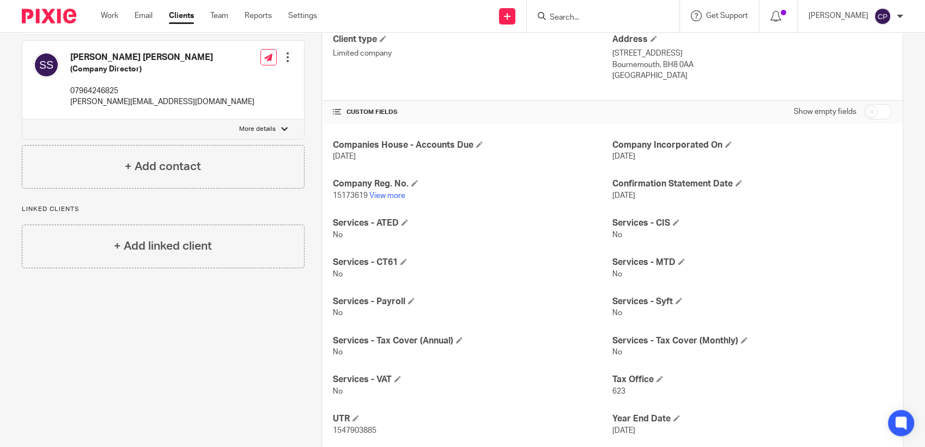
click at [878, 112] on input "checkbox" at bounding box center [878, 111] width 28 height 15
checkbox input "true"
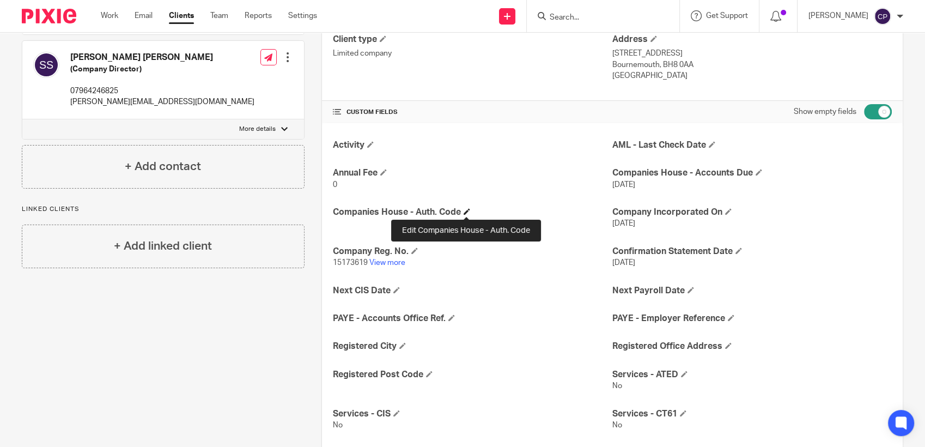
click at [464, 212] on span at bounding box center [466, 211] width 7 height 7
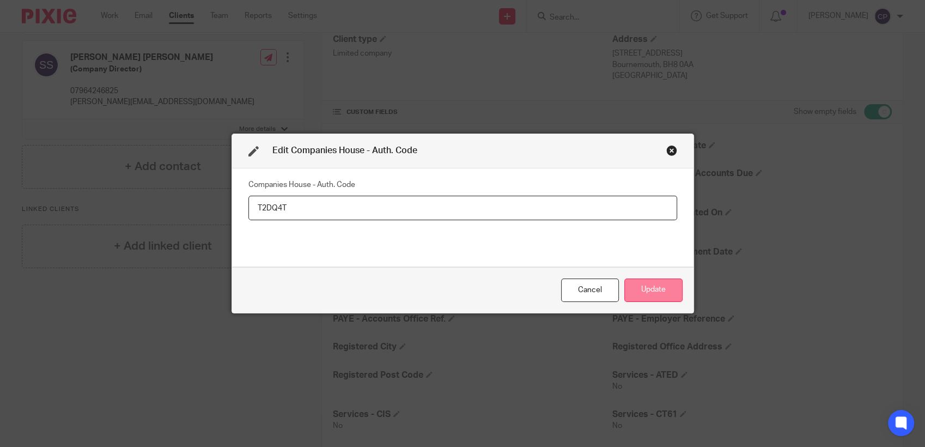
type input "T2DQ4T"
click at [631, 283] on button "Update" at bounding box center [653, 289] width 58 height 23
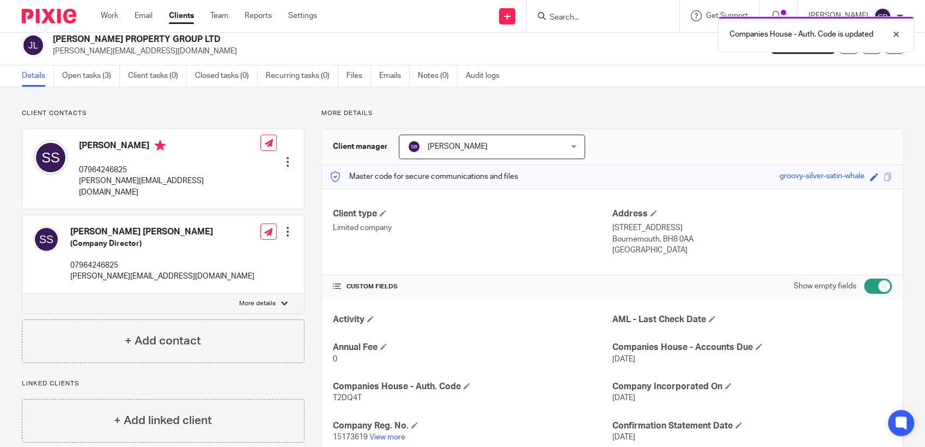
scroll to position [0, 0]
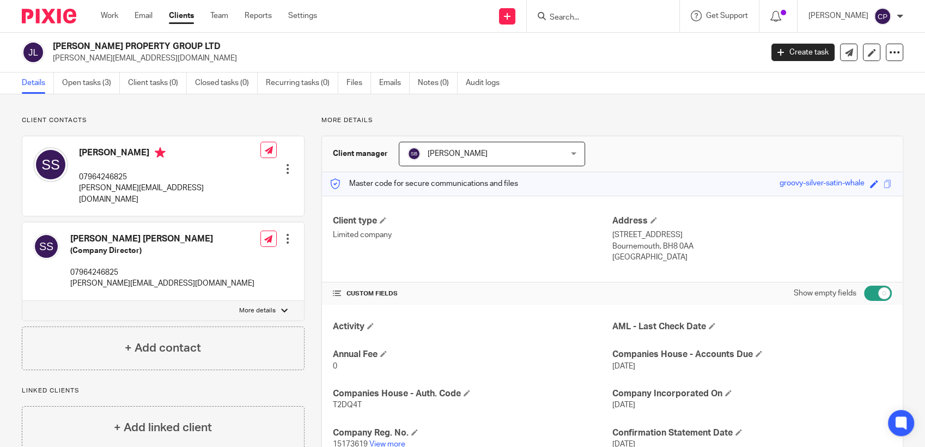
drag, startPoint x: 51, startPoint y: 59, endPoint x: 172, endPoint y: 59, distance: 120.9
click at [172, 59] on div "[PERSON_NAME] PROPERTY GROUP LTD [PERSON_NAME][EMAIL_ADDRESS][DOMAIN_NAME]" at bounding box center [388, 52] width 733 height 23
drag, startPoint x: 172, startPoint y: 59, endPoint x: 119, endPoint y: 55, distance: 53.5
copy p "[PERSON_NAME][EMAIL_ADDRESS][DOMAIN_NAME]"
click at [574, 21] on input "Search" at bounding box center [597, 18] width 98 height 10
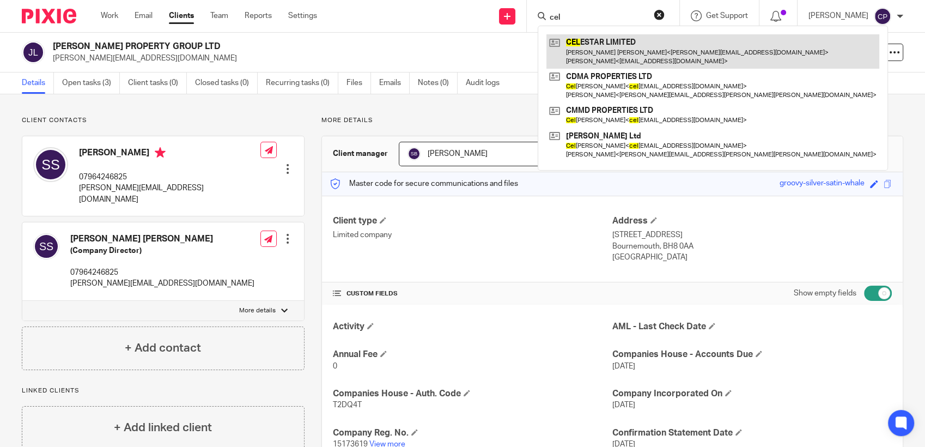
type input "cel"
click at [586, 49] on link at bounding box center [712, 51] width 333 height 34
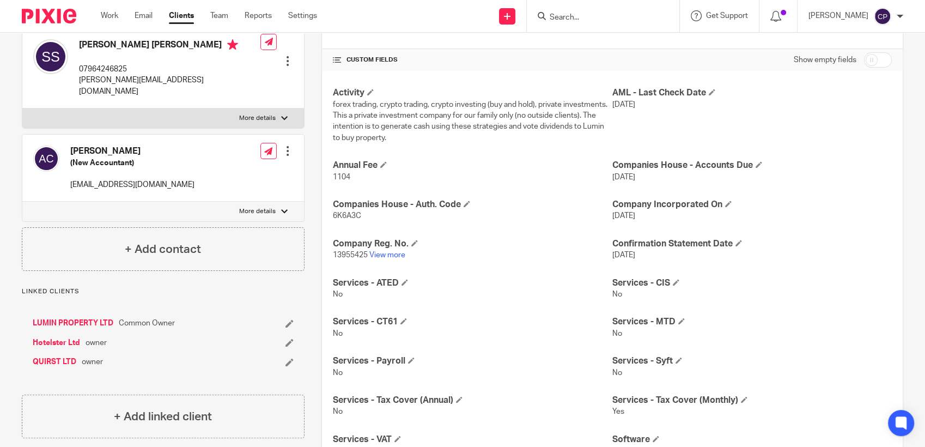
scroll to position [242, 0]
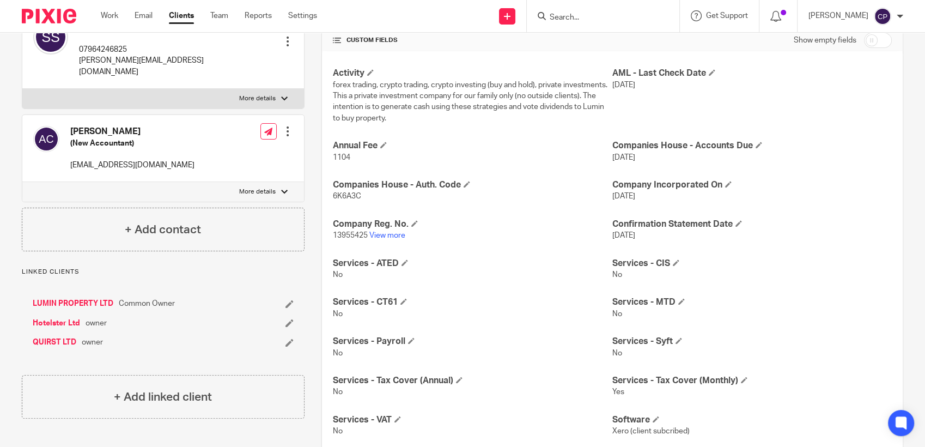
click at [47, 339] on link "QUIRST LTD" at bounding box center [55, 342] width 44 height 11
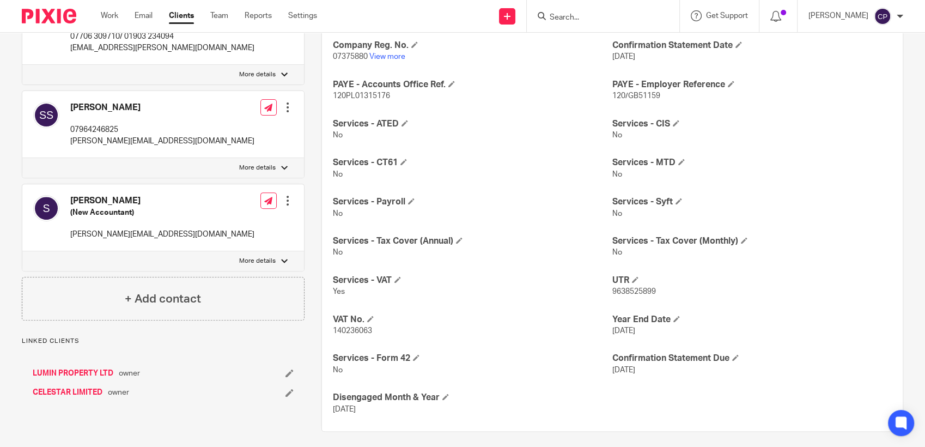
scroll to position [392, 0]
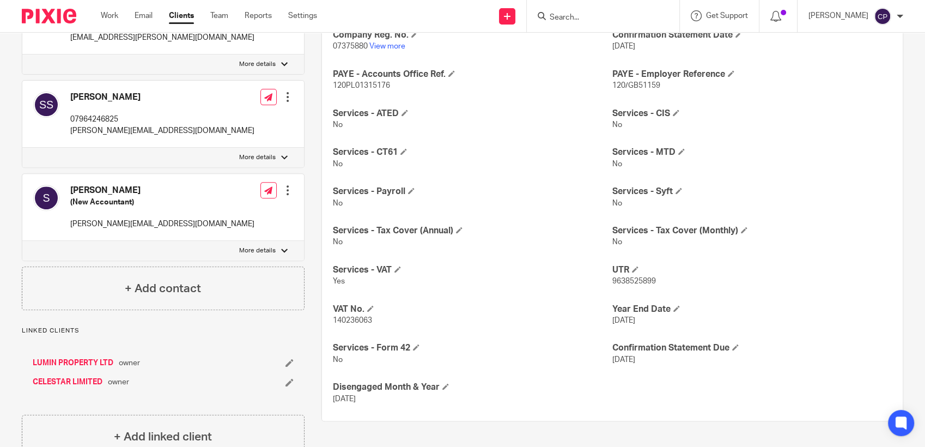
click at [65, 368] on link "LUMIN PROPERTY LTD" at bounding box center [73, 362] width 81 height 11
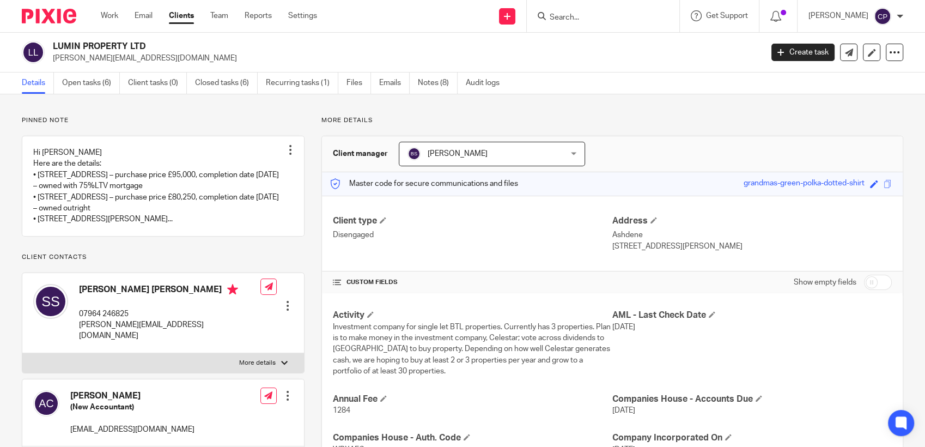
click at [560, 20] on input "Search" at bounding box center [597, 18] width 98 height 10
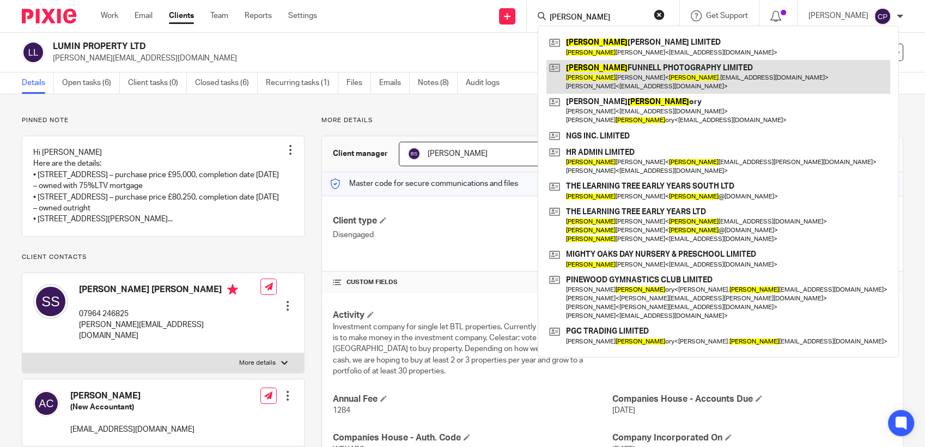
type input "greg"
click at [598, 86] on link at bounding box center [718, 77] width 344 height 34
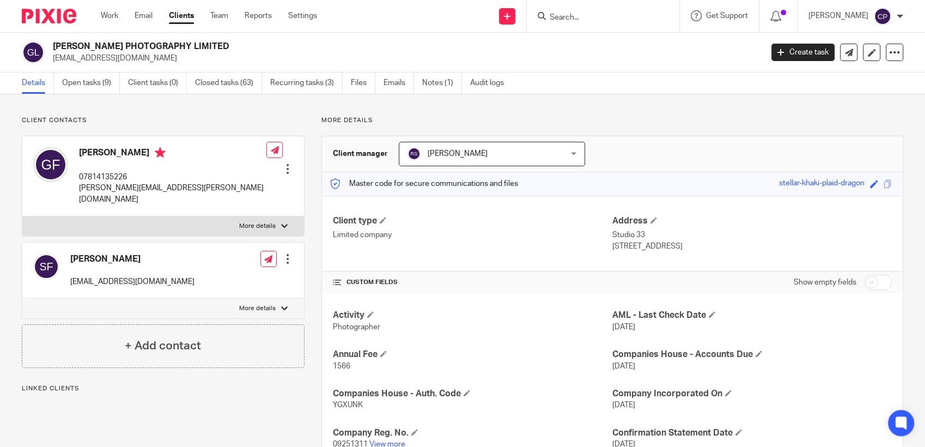
drag, startPoint x: 53, startPoint y: 60, endPoint x: 179, endPoint y: 67, distance: 126.0
click at [179, 67] on div "[PERSON_NAME] PHOTOGRAPHY LIMITED [EMAIL_ADDRESS][DOMAIN_NAME] Create task Upda…" at bounding box center [462, 53] width 925 height 40
drag, startPoint x: 179, startPoint y: 67, endPoint x: 91, endPoint y: 57, distance: 87.8
copy p "[EMAIL_ADDRESS][DOMAIN_NAME]"
click at [573, 22] on input "Search" at bounding box center [597, 18] width 98 height 10
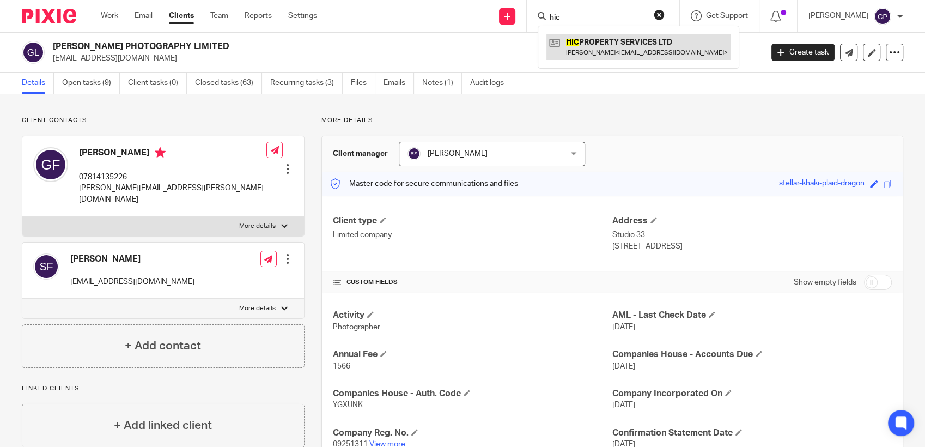
type input "hic"
click at [589, 47] on link at bounding box center [638, 46] width 184 height 25
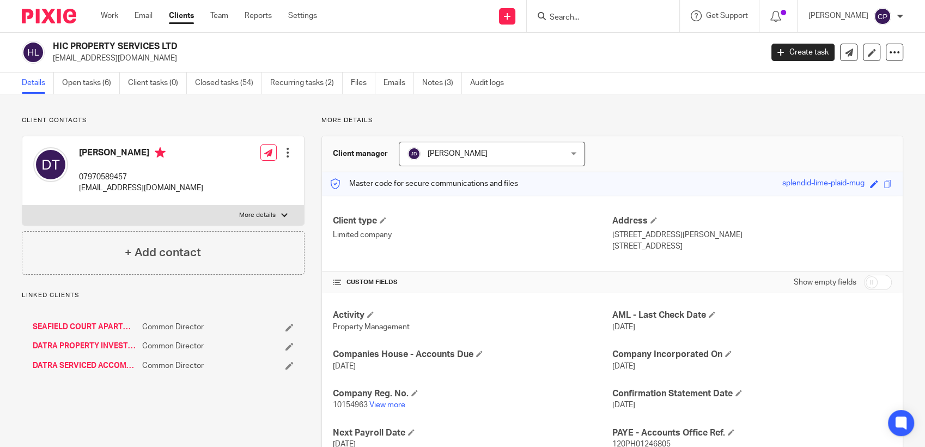
drag, startPoint x: 52, startPoint y: 57, endPoint x: 158, endPoint y: 63, distance: 106.9
click at [159, 62] on div "HIC PROPERTY SERVICES LTD [EMAIL_ADDRESS][DOMAIN_NAME]" at bounding box center [388, 52] width 733 height 23
drag, startPoint x: 158, startPoint y: 63, endPoint x: 124, endPoint y: 59, distance: 34.5
copy p "[EMAIL_ADDRESS][DOMAIN_NAME]"
click at [557, 20] on input "Search" at bounding box center [597, 18] width 98 height 10
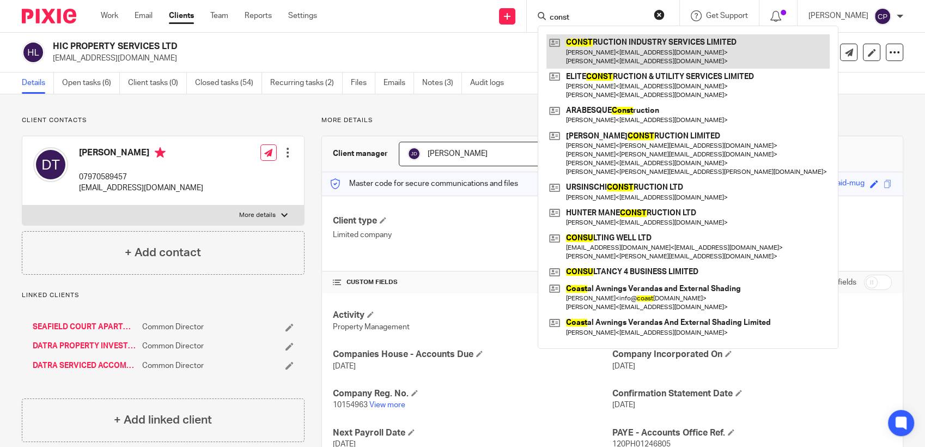
type input "const"
click at [582, 48] on link at bounding box center [687, 51] width 283 height 34
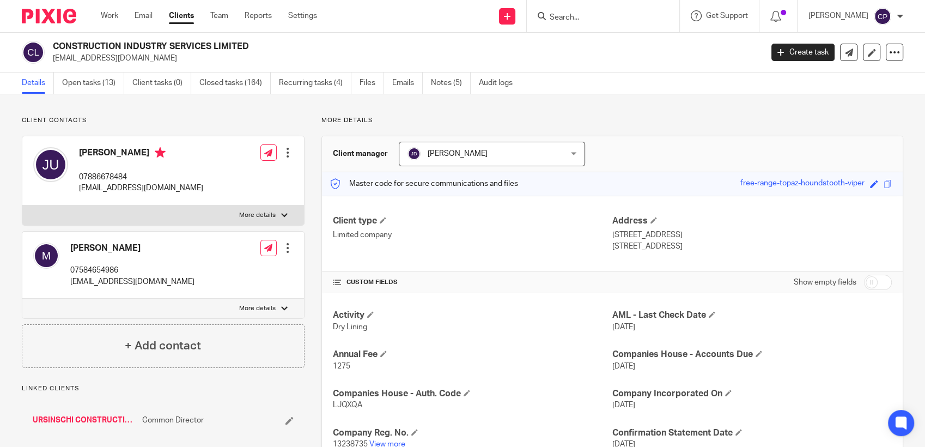
drag, startPoint x: 51, startPoint y: 59, endPoint x: 173, endPoint y: 62, distance: 122.6
click at [174, 62] on div "CONSTRUCTION INDUSTRY SERVICES LIMITED ursy_no1@yahoo.com" at bounding box center [388, 52] width 733 height 23
drag, startPoint x: 173, startPoint y: 62, endPoint x: 105, endPoint y: 56, distance: 68.9
copy p "ursy_no1@yahoo.com"
click at [216, 14] on link "Team" at bounding box center [219, 15] width 18 height 11
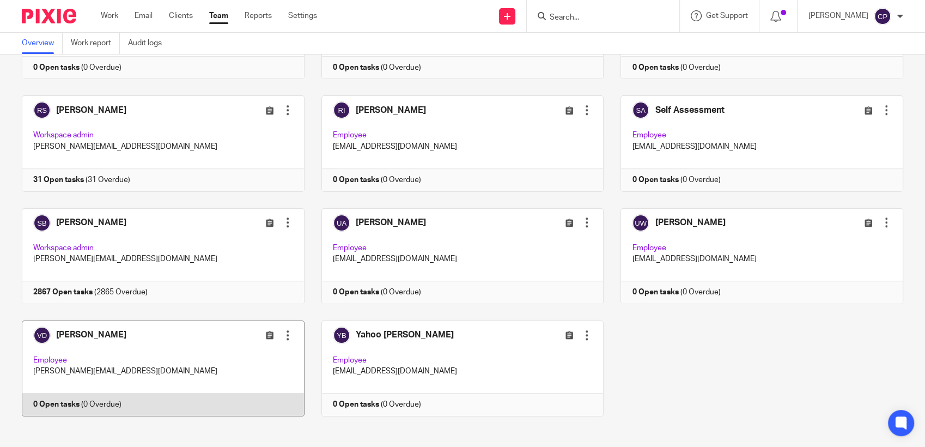
scroll to position [924, 0]
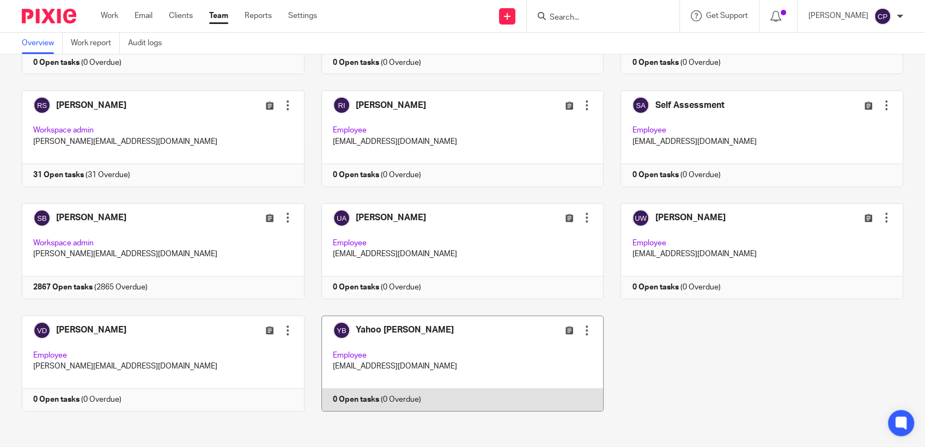
click at [493, 365] on link at bounding box center [454, 363] width 300 height 96
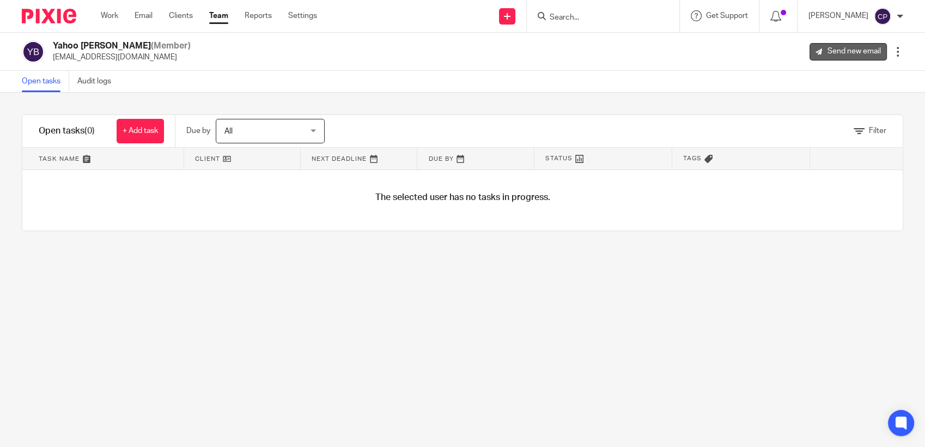
click at [824, 52] on link "Send new email" at bounding box center [847, 51] width 77 height 17
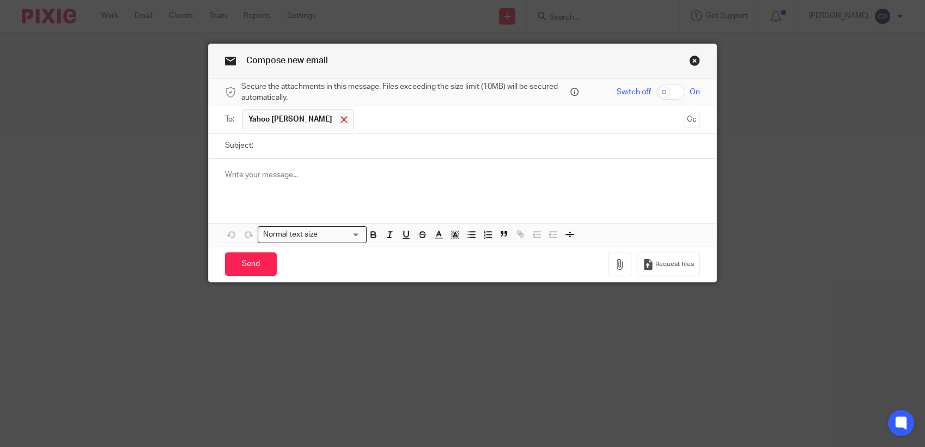
click at [340, 117] on span at bounding box center [343, 119] width 7 height 7
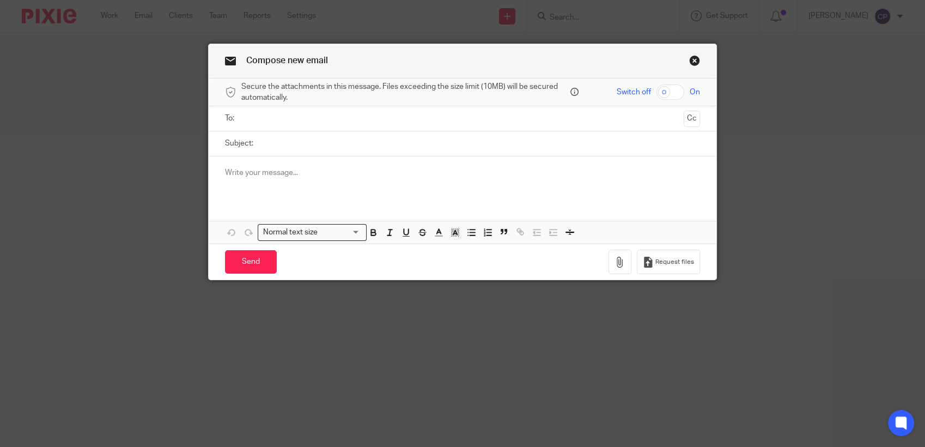
paste input "[EMAIL_ADDRESS][DOMAIN_NAME]"
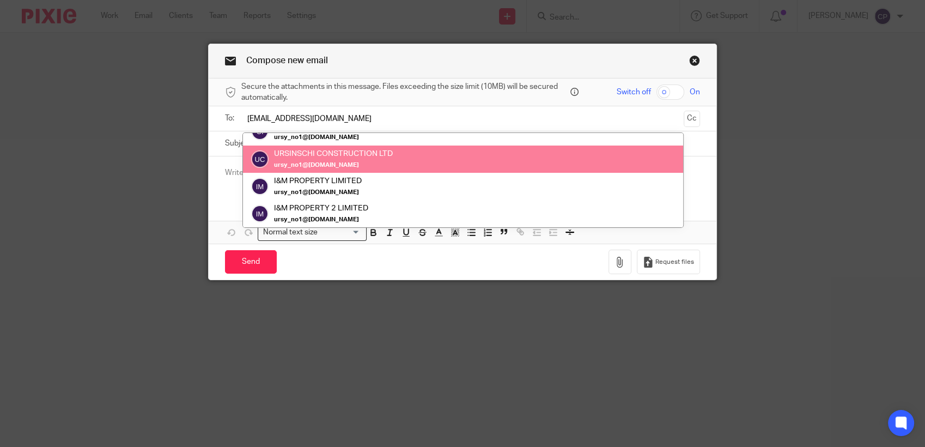
type input "[EMAIL_ADDRESS][DOMAIN_NAME]"
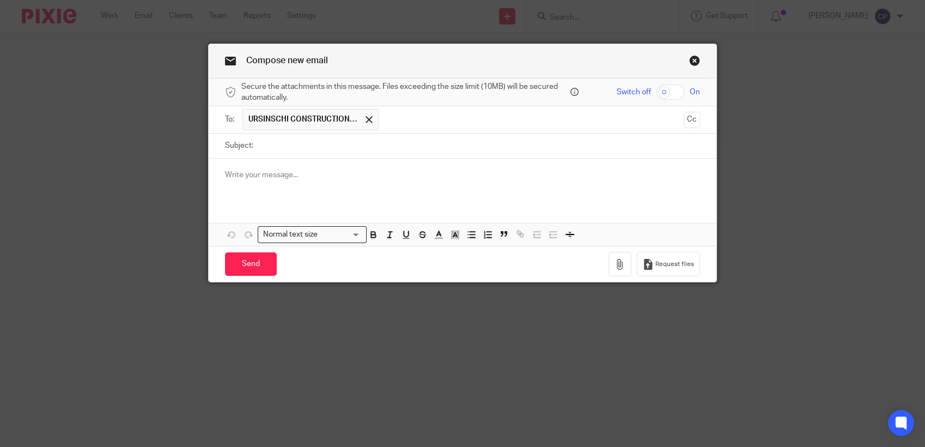
click at [161, 160] on div "Compose new email Secure the attachments in this message. Files exceeding the s…" at bounding box center [462, 223] width 925 height 447
click at [271, 146] on input "Subject:" at bounding box center [479, 145] width 441 height 25
type input "post"
click at [269, 172] on p at bounding box center [462, 174] width 475 height 11
drag, startPoint x: 237, startPoint y: 185, endPoint x: 204, endPoint y: 196, distance: 35.0
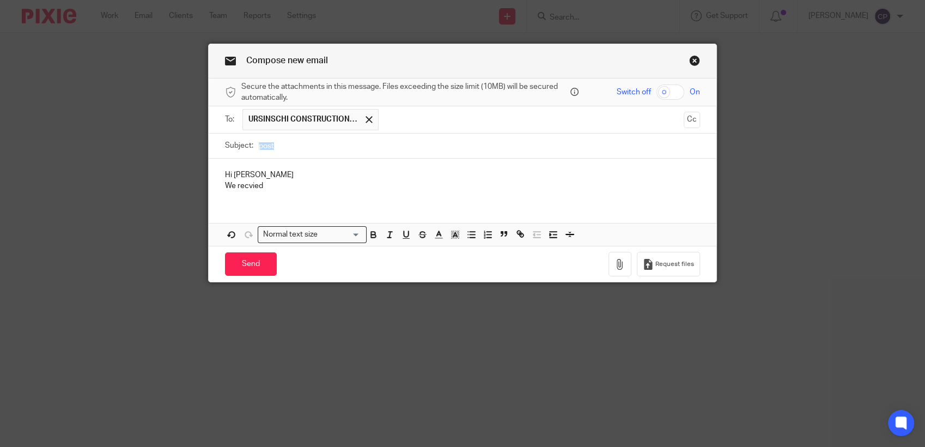
click at [208, 196] on div "Compose new email Secure the attachments in this message. Files exceeding the s…" at bounding box center [462, 163] width 509 height 239
click at [244, 186] on p "We recvied" at bounding box center [462, 185] width 475 height 11
click at [280, 185] on p "We recevied" at bounding box center [462, 185] width 475 height 11
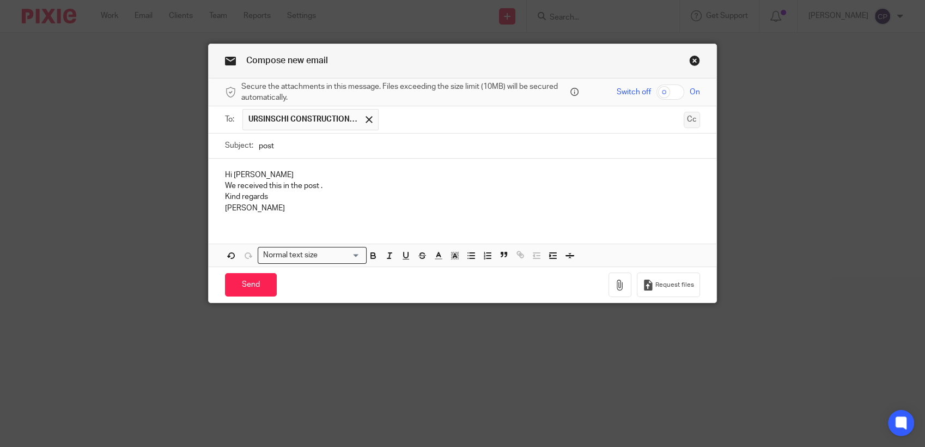
click at [687, 120] on button "Cc" at bounding box center [691, 120] width 16 height 16
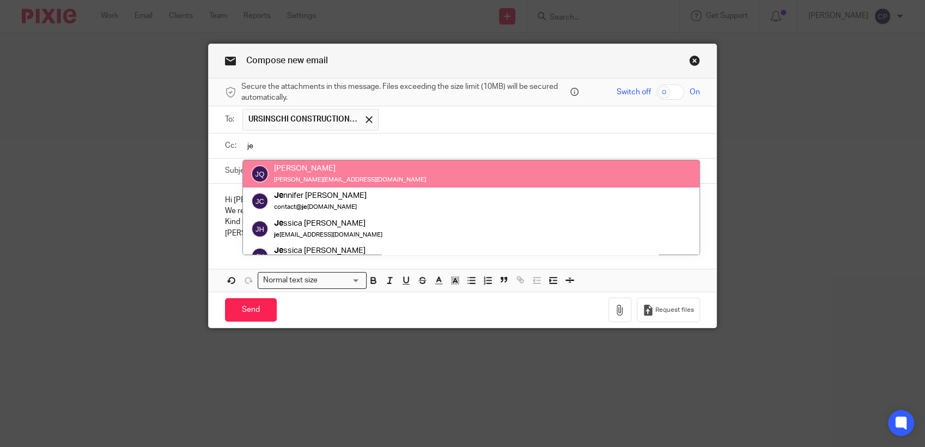
type input "je"
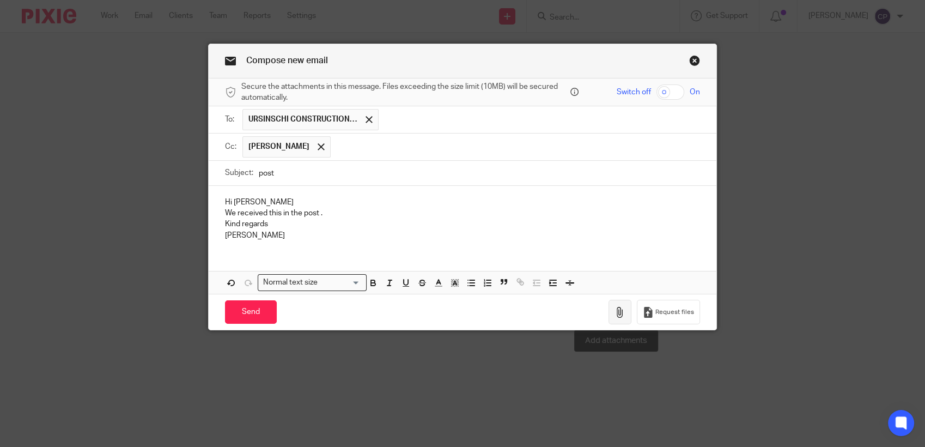
click at [614, 315] on icon "button" at bounding box center [619, 312] width 11 height 11
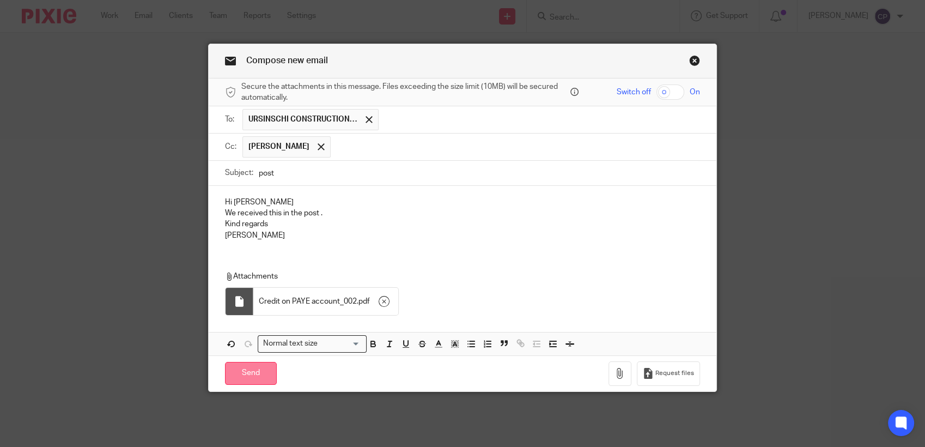
click at [249, 375] on input "Send" at bounding box center [251, 373] width 52 height 23
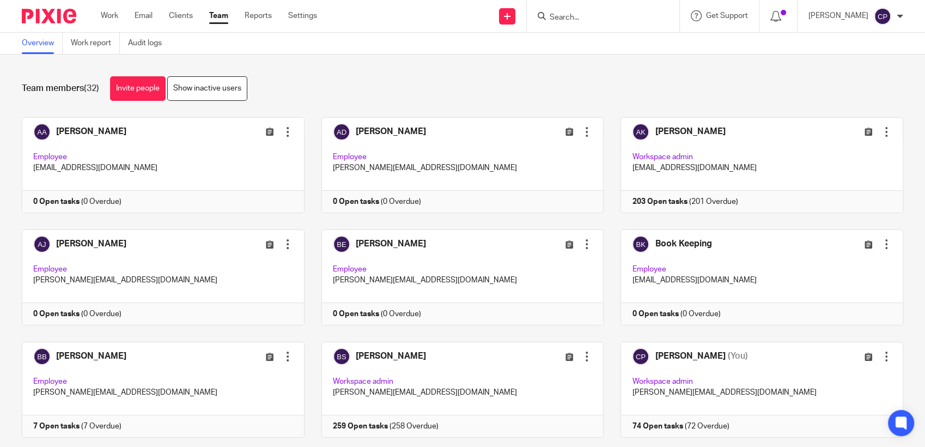
click at [576, 17] on input "Search" at bounding box center [597, 18] width 98 height 10
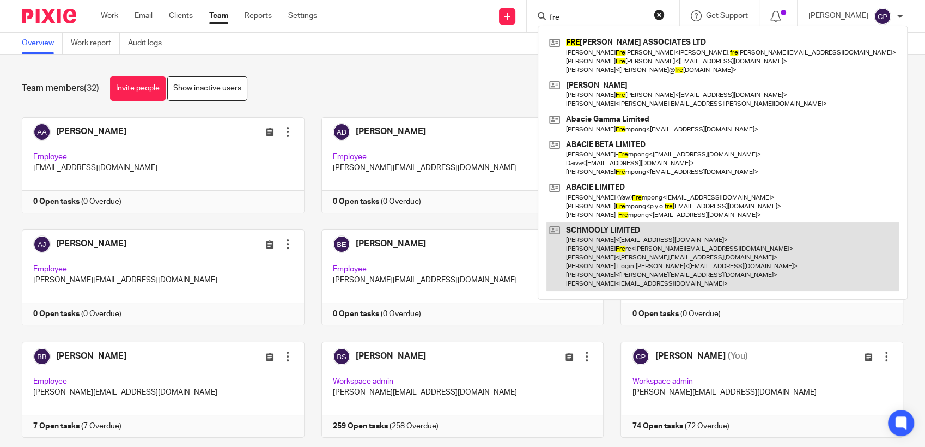
type input "fre"
click at [615, 261] on link at bounding box center [722, 256] width 352 height 69
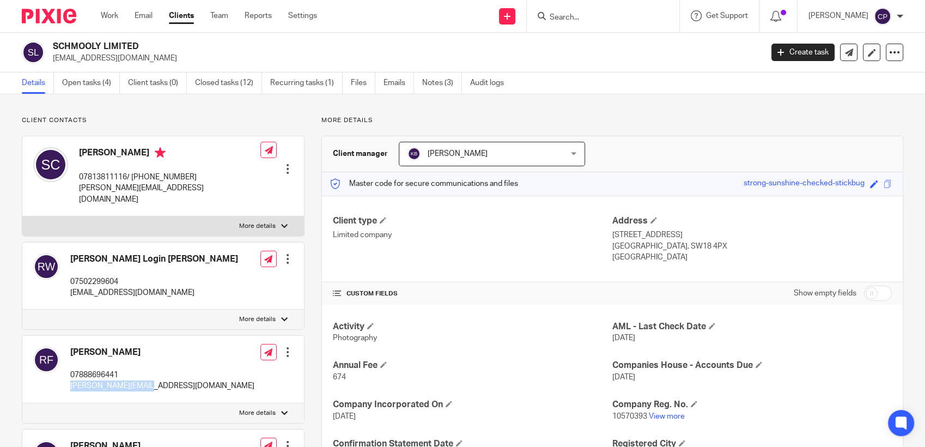
drag, startPoint x: 68, startPoint y: 376, endPoint x: 179, endPoint y: 383, distance: 111.3
click at [179, 383] on div "[PERSON_NAME] 07888696441 [PERSON_NAME][EMAIL_ADDRESS][DOMAIN_NAME] Edit contac…" at bounding box center [163, 368] width 282 height 67
drag, startPoint x: 179, startPoint y: 383, endPoint x: 134, endPoint y: 377, distance: 45.6
copy p "[PERSON_NAME][EMAIL_ADDRESS][DOMAIN_NAME]"
click at [573, 15] on input "Search" at bounding box center [597, 18] width 98 height 10
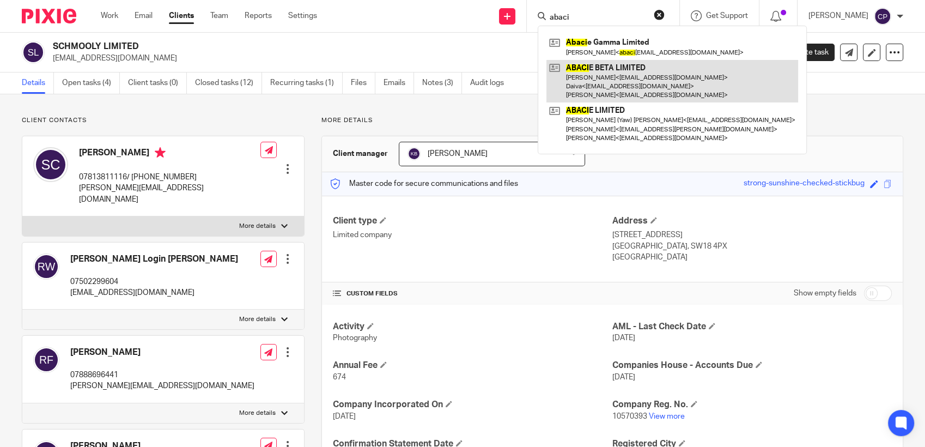
type input "abaci"
click at [599, 83] on link at bounding box center [672, 81] width 252 height 43
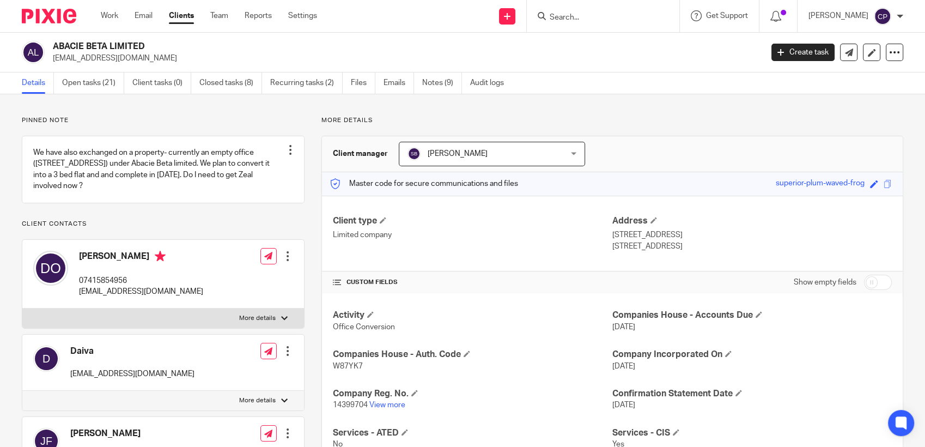
click at [48, 58] on div "ABACIE BETA LIMITED [EMAIL_ADDRESS][DOMAIN_NAME]" at bounding box center [388, 52] width 733 height 23
drag, startPoint x: 48, startPoint y: 58, endPoint x: 155, endPoint y: 63, distance: 107.4
click at [155, 63] on div "ABACIE BETA LIMITED [EMAIL_ADDRESS][DOMAIN_NAME]" at bounding box center [388, 52] width 733 height 23
drag, startPoint x: 155, startPoint y: 63, endPoint x: 93, endPoint y: 56, distance: 63.0
copy p "[EMAIL_ADDRESS][DOMAIN_NAME]"
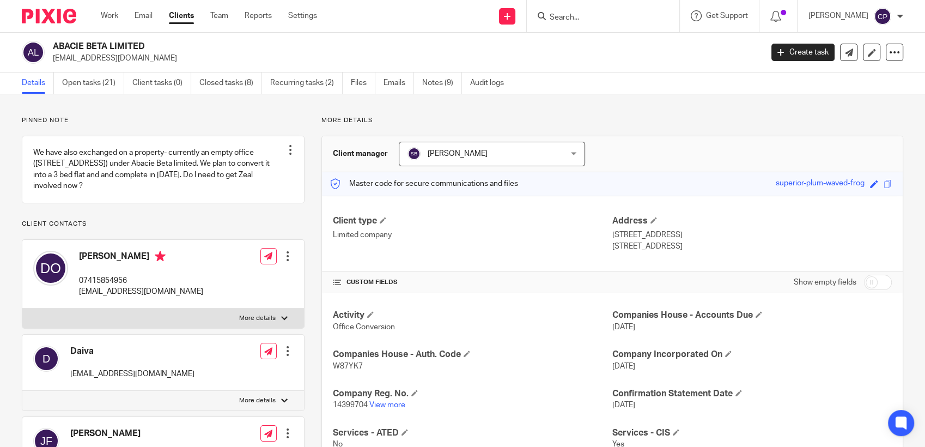
click at [573, 16] on input "Search" at bounding box center [597, 18] width 98 height 10
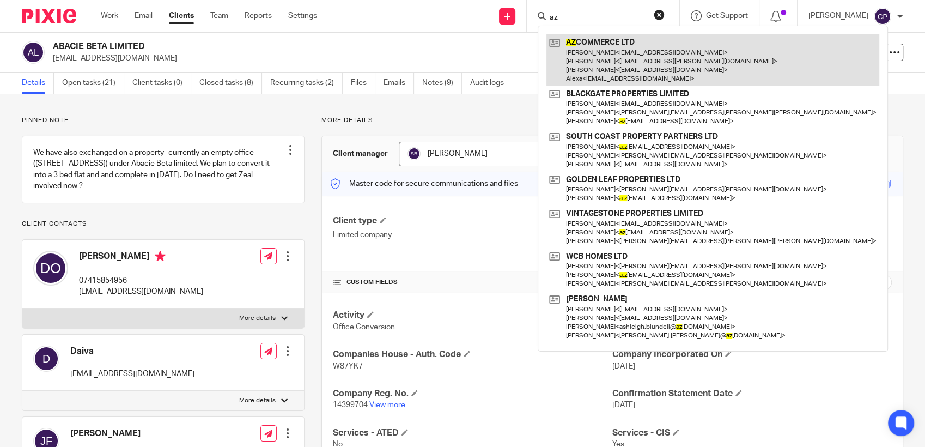
type input "az"
click at [601, 61] on link at bounding box center [712, 60] width 333 height 52
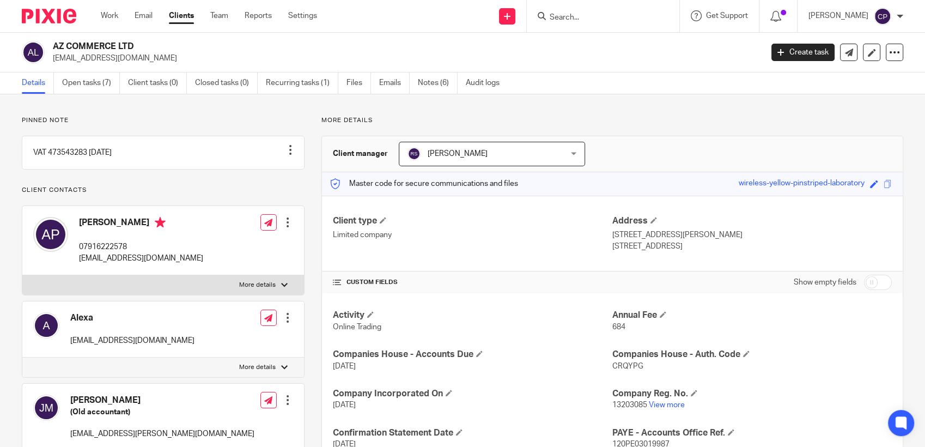
drag, startPoint x: 52, startPoint y: 59, endPoint x: 154, endPoint y: 59, distance: 101.8
click at [154, 59] on div "AZ COMMERCE LTD [EMAIL_ADDRESS][DOMAIN_NAME]" at bounding box center [388, 52] width 733 height 23
drag, startPoint x: 154, startPoint y: 59, endPoint x: 107, endPoint y: 62, distance: 47.5
copy p "alexapinczes@gmail.com"
click at [561, 15] on input "Search" at bounding box center [597, 18] width 98 height 10
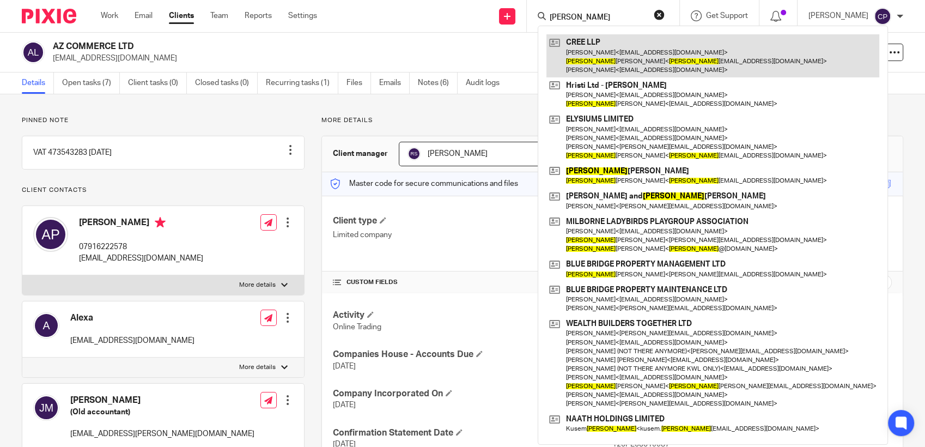
type input "parul"
click at [587, 58] on link at bounding box center [712, 55] width 333 height 43
